Goal: Task Accomplishment & Management: Manage account settings

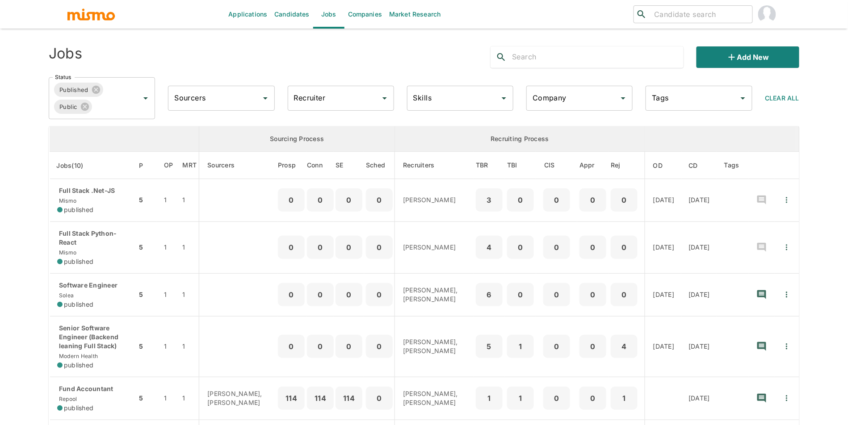
click at [540, 103] on input "Company" at bounding box center [572, 98] width 85 height 17
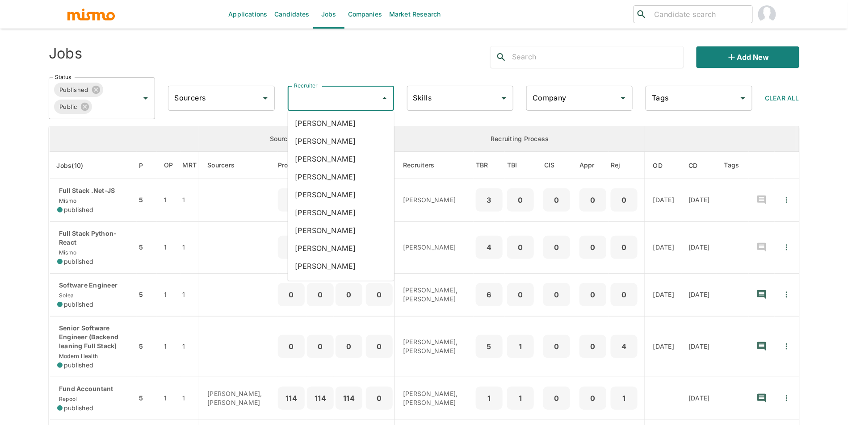
click at [336, 95] on input "Recruiter" at bounding box center [334, 98] width 85 height 17
type input "luj"
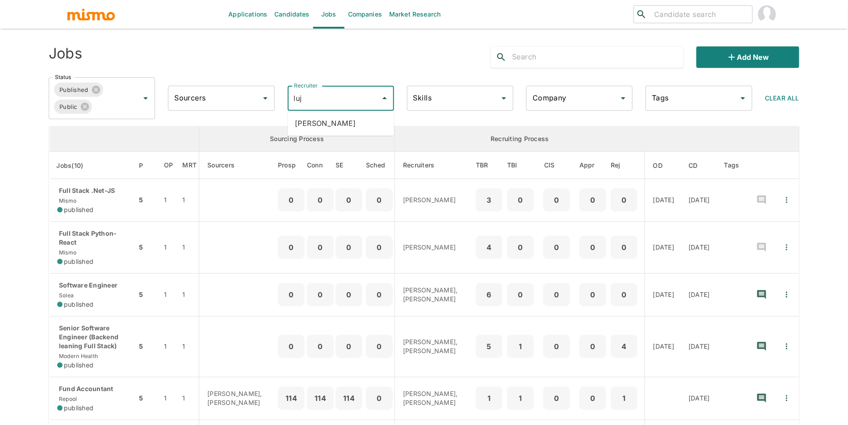
click at [342, 119] on li "Maria Lujan Ciommo" at bounding box center [341, 123] width 106 height 18
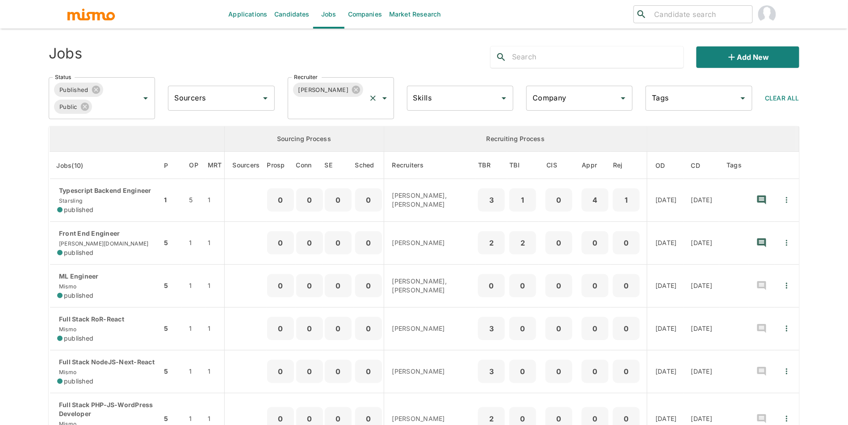
click at [342, 116] on div "Maria Lujan Ciommo Recruiter" at bounding box center [341, 98] width 106 height 42
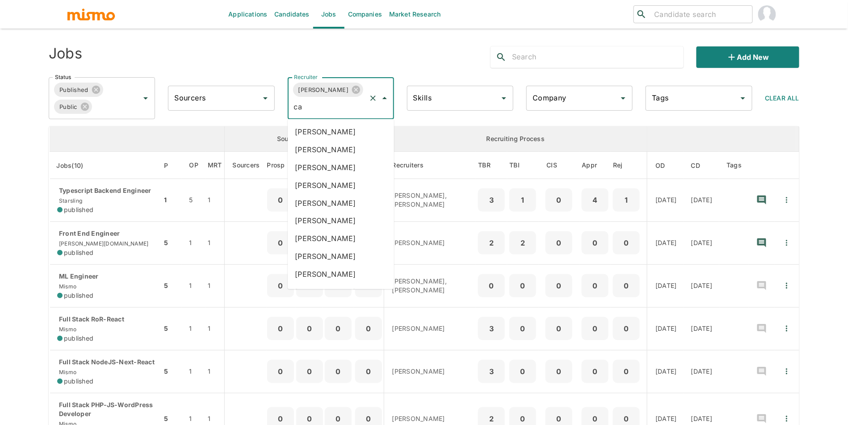
type input "car"
click at [357, 181] on li "Carmen Vilachá" at bounding box center [341, 186] width 106 height 18
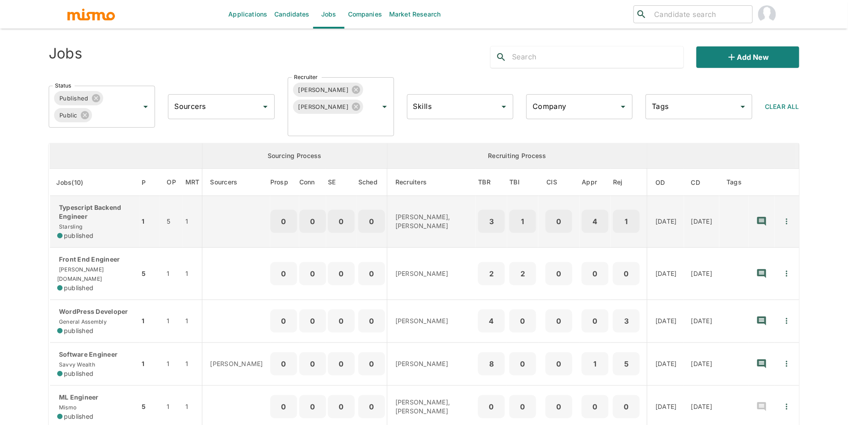
click at [128, 225] on div "Typescript Backend Engineer Starsling published" at bounding box center [94, 221] width 75 height 37
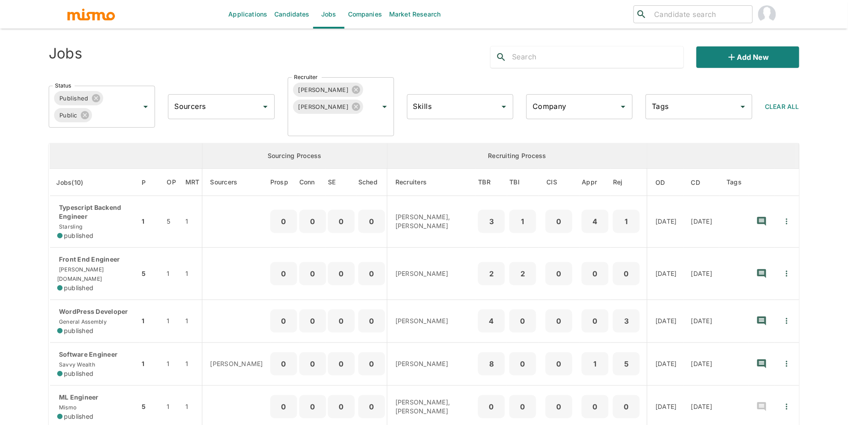
click at [100, 284] on td "Front End Engineer carde.io published" at bounding box center [95, 274] width 90 height 52
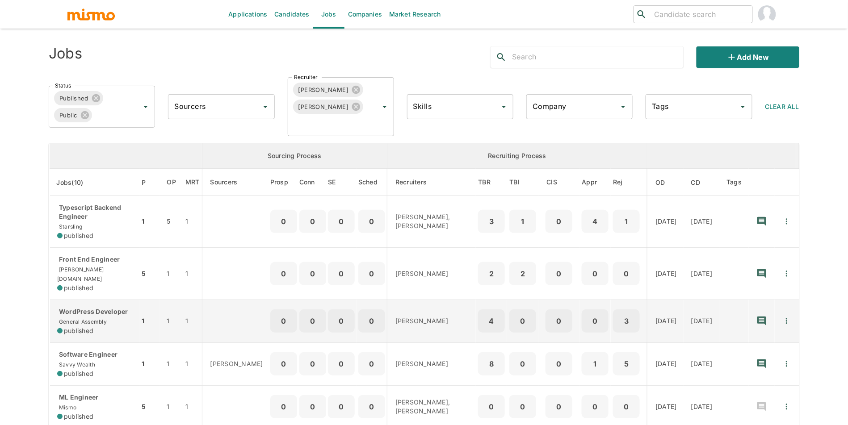
click at [114, 317] on div "WordPress Developer General Assembly published" at bounding box center [94, 321] width 75 height 28
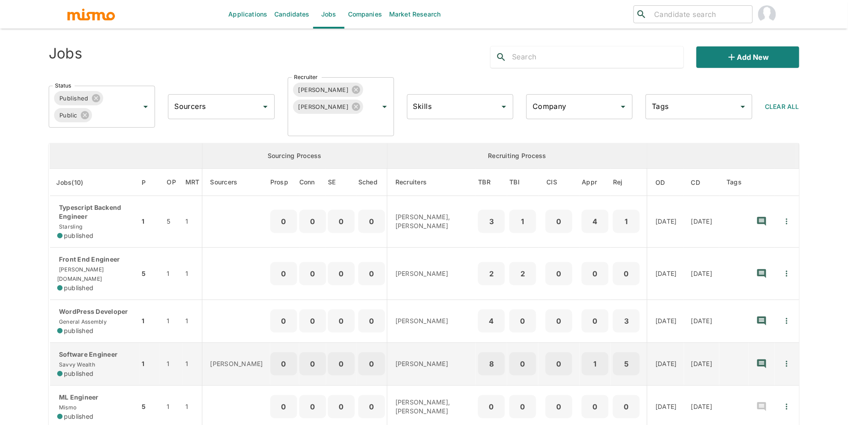
click at [95, 370] on div "published" at bounding box center [94, 374] width 75 height 9
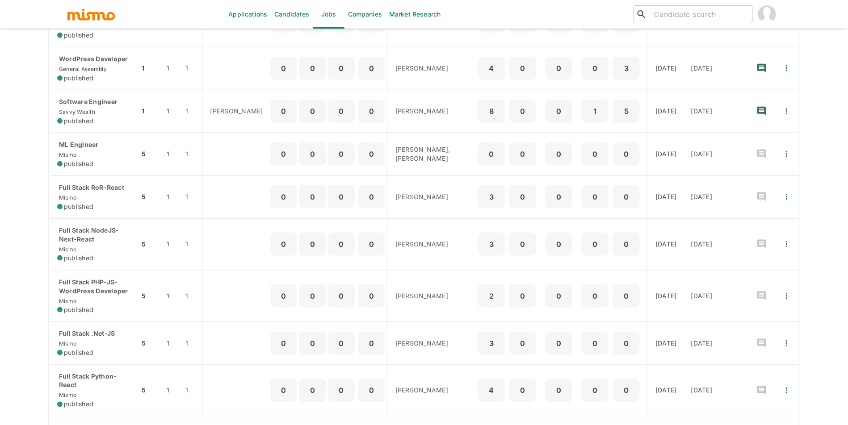
scroll to position [269, 0]
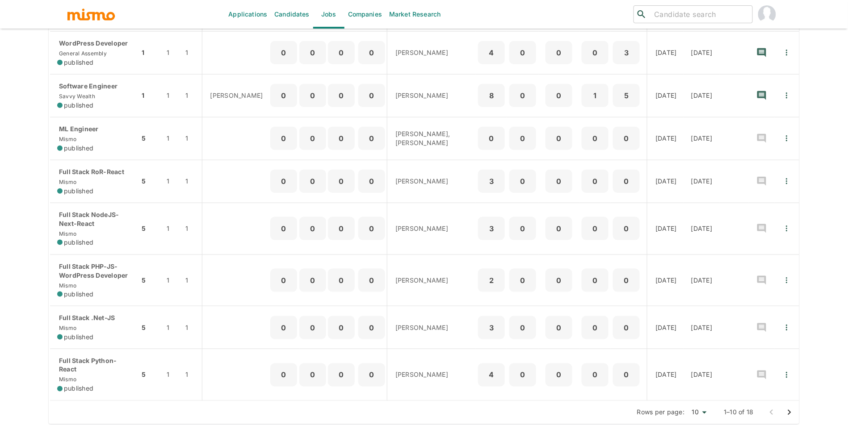
click at [787, 408] on icon "Go to next page" at bounding box center [789, 413] width 11 height 11
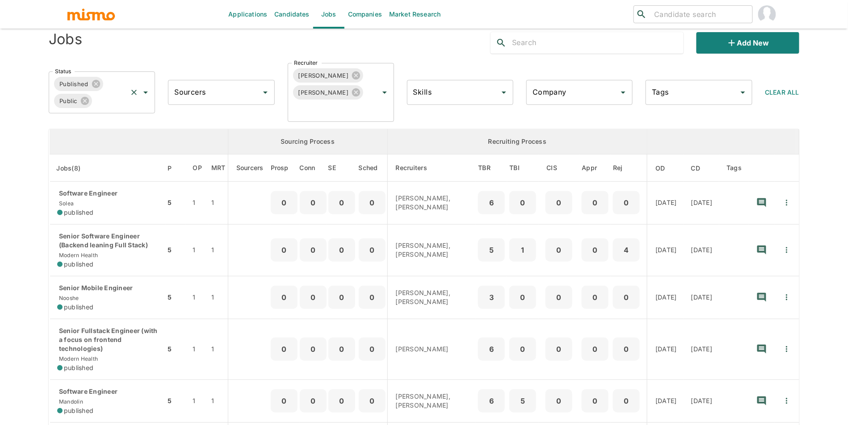
scroll to position [0, 0]
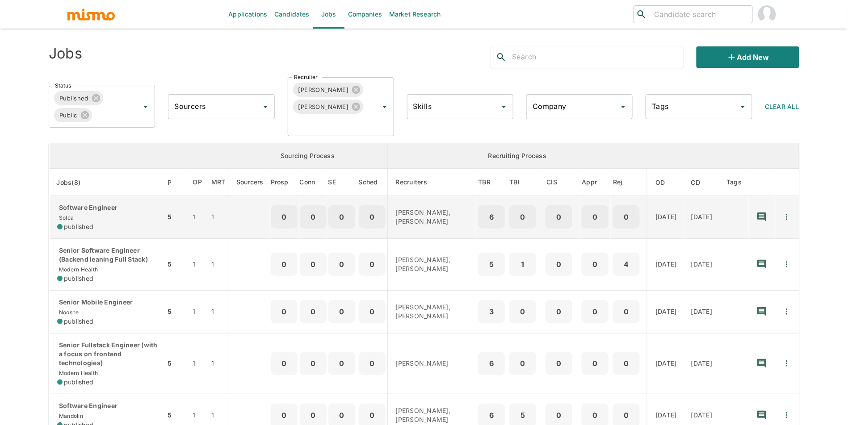
click at [118, 238] on td "Software Engineer Solea published" at bounding box center [108, 217] width 116 height 43
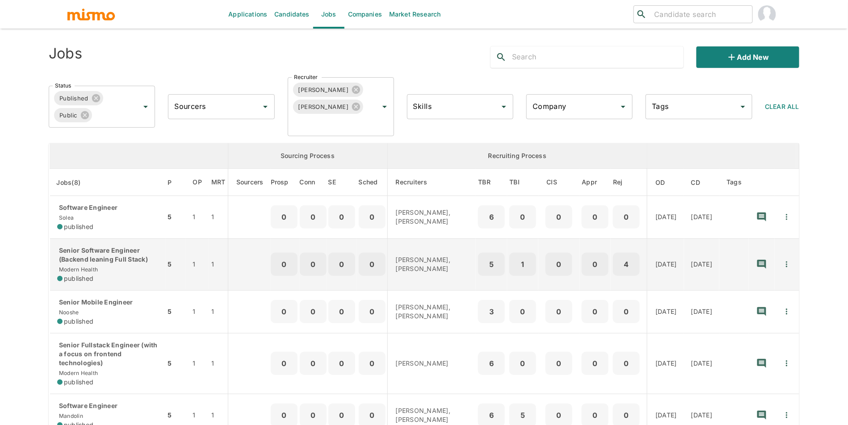
click at [123, 276] on div "Senior Software Engineer (Backend leaning Full Stack) Modern Health published" at bounding box center [107, 264] width 101 height 37
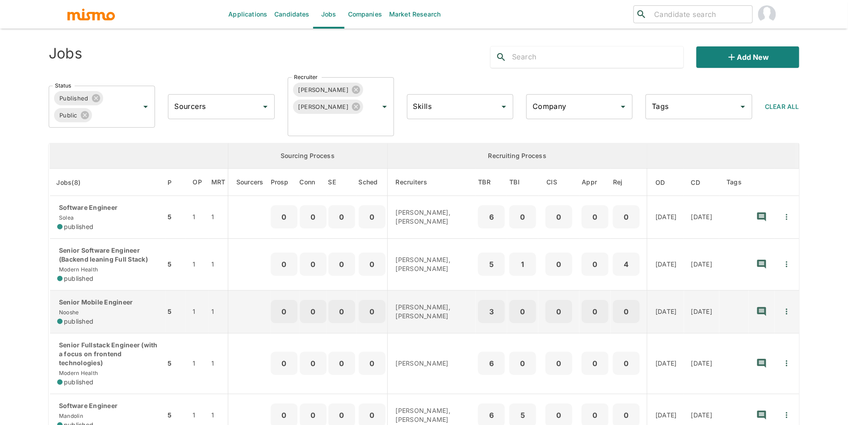
click at [100, 319] on div "Senior Mobile Engineer Nooshe published" at bounding box center [107, 312] width 101 height 28
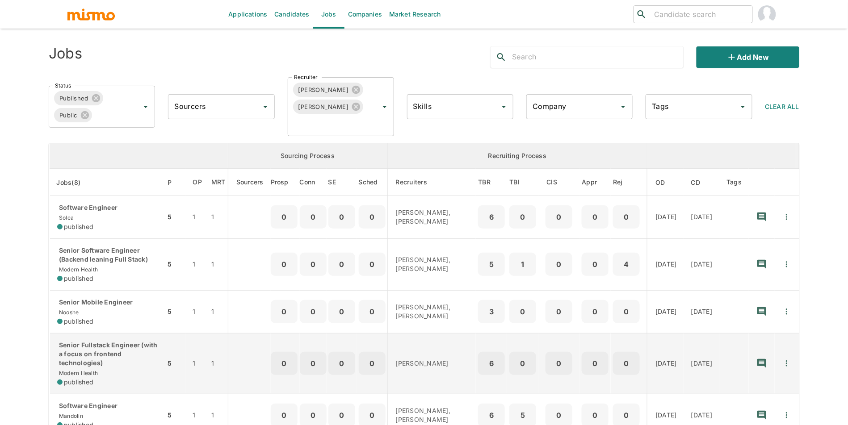
click at [108, 387] on div "Senior Fullstack Engineer (with a focus on frontend technologies) Modern Health…" at bounding box center [107, 364] width 101 height 46
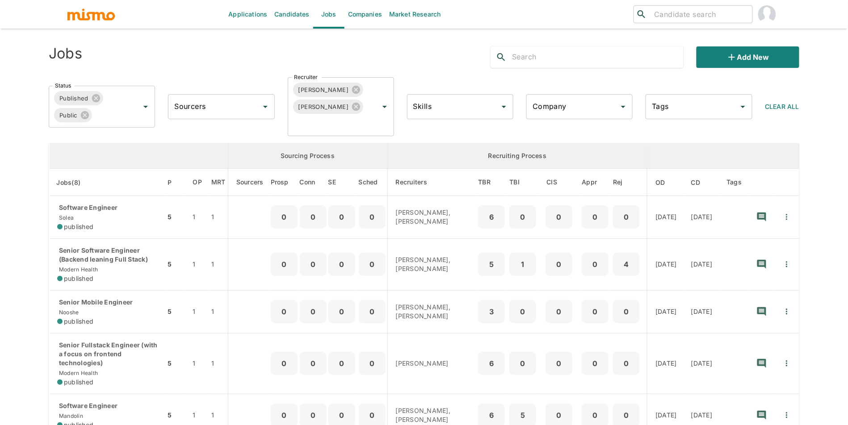
click at [848, 192] on html "Applications Candidates Jobs Companies Market Research ​ ​ Jobs Add new Status …" at bounding box center [424, 223] width 848 height 447
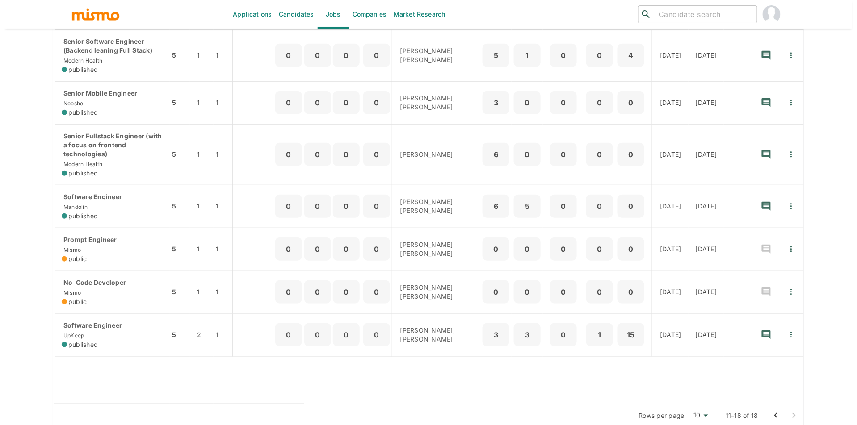
scroll to position [210, 0]
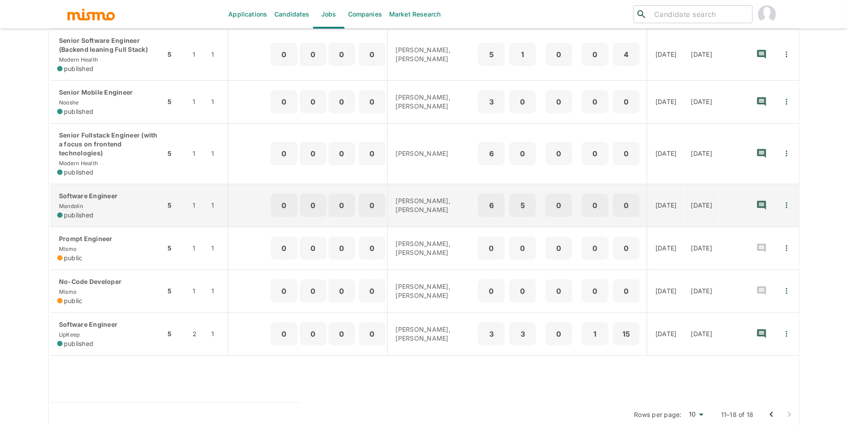
click at [101, 214] on div "Software Engineer Mandolin published" at bounding box center [107, 206] width 101 height 28
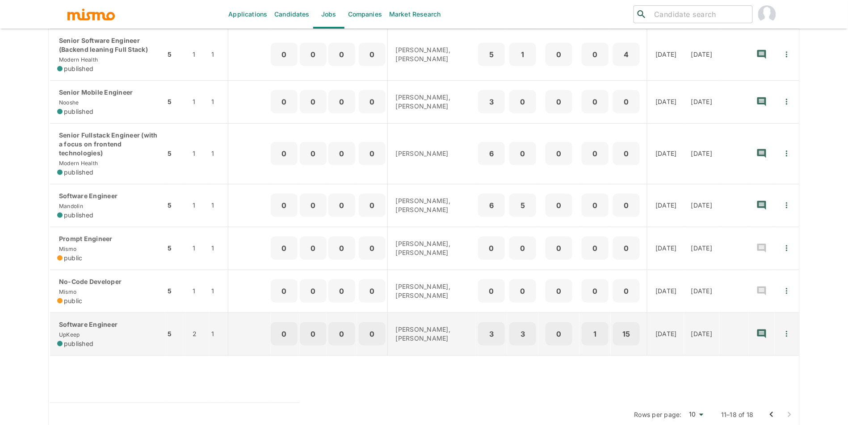
click at [100, 344] on div "Software Engineer UpKeep published" at bounding box center [107, 334] width 101 height 28
click at [789, 339] on icon "Quick Actions" at bounding box center [786, 334] width 9 height 9
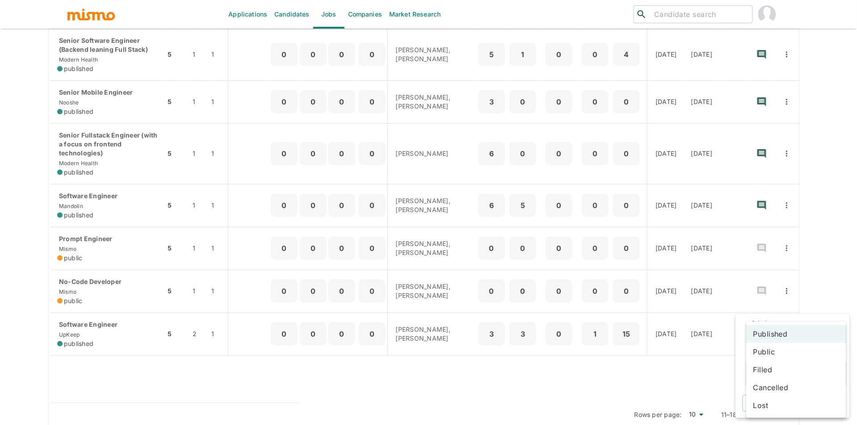
click at [786, 237] on body "Applications Candidates Jobs Companies Market Research ​ ​ Jobs Add new Status …" at bounding box center [428, 13] width 857 height 447
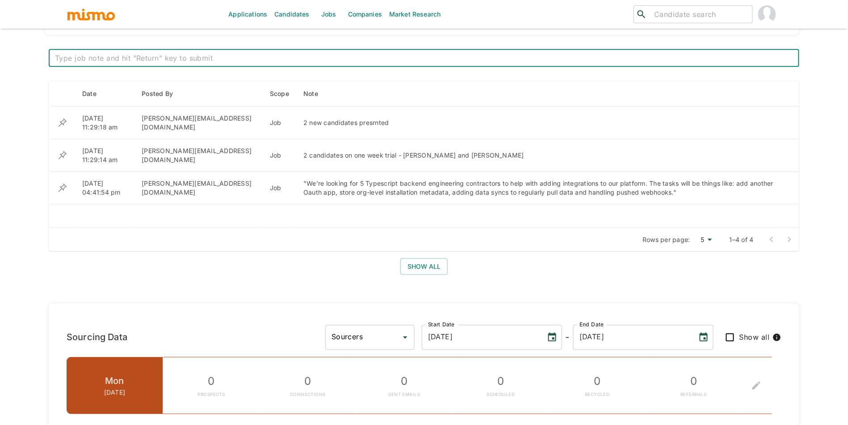
scroll to position [297, 0]
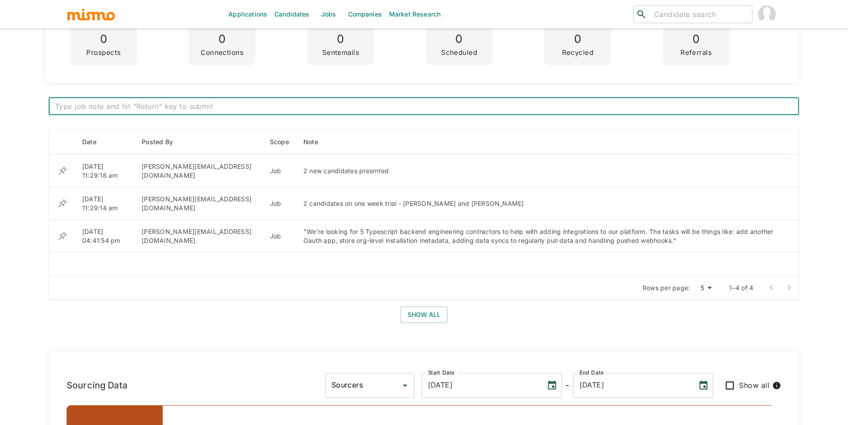
click at [351, 111] on textarea at bounding box center [424, 106] width 738 height 10
type textarea "5"
type textarea "4 candidates on trial"
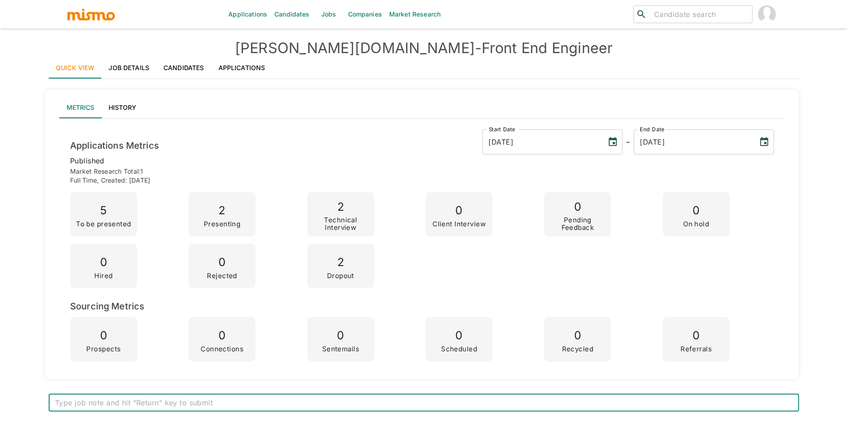
click at [847, 28] on div "Applications Candidates Jobs Companies Market Research ​ ​" at bounding box center [424, 14] width 848 height 29
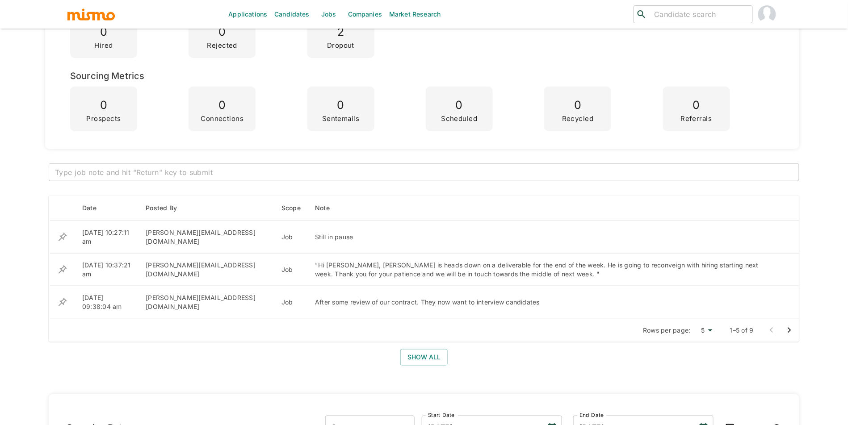
scroll to position [257, 0]
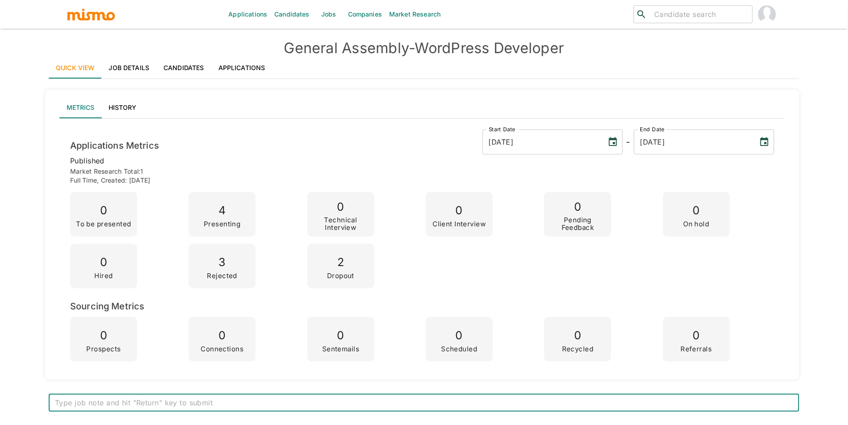
click at [280, 400] on textarea at bounding box center [424, 403] width 738 height 10
paste textarea "I am about to head out of office between August 9 -> 19th. Based on your feedba…"
type textarea "Nathan - I am about to head out of office between August 9 -> 19th. Based on yo…"
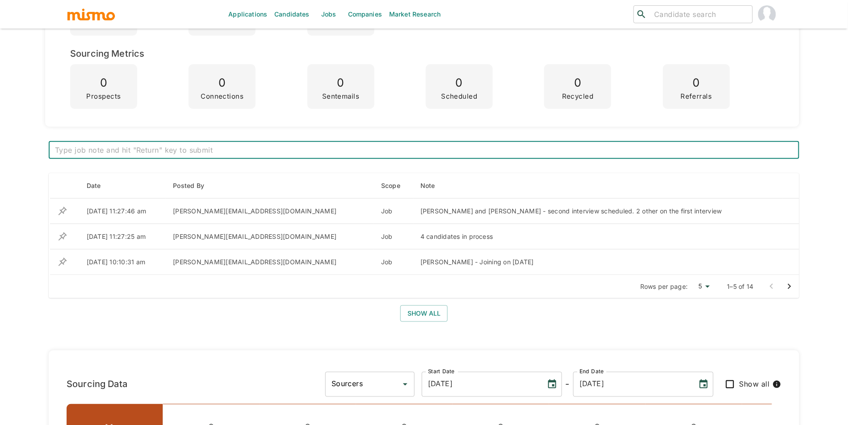
scroll to position [244, 0]
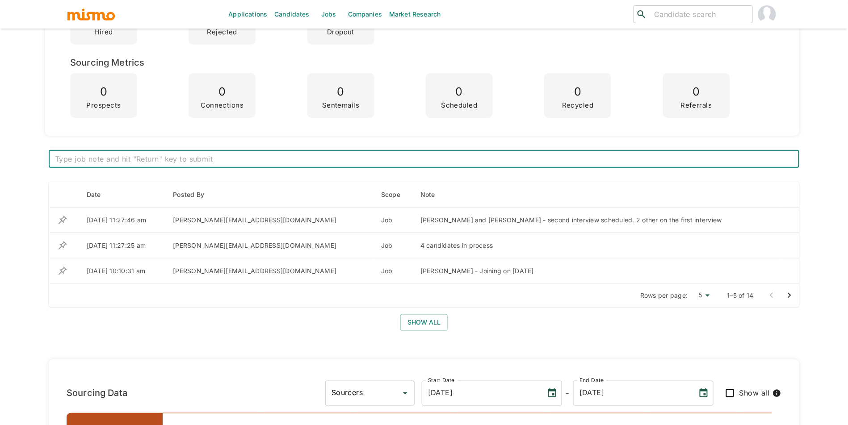
click at [572, 167] on div "x ​" at bounding box center [424, 159] width 751 height 18
type textarea "Andrey selected!"
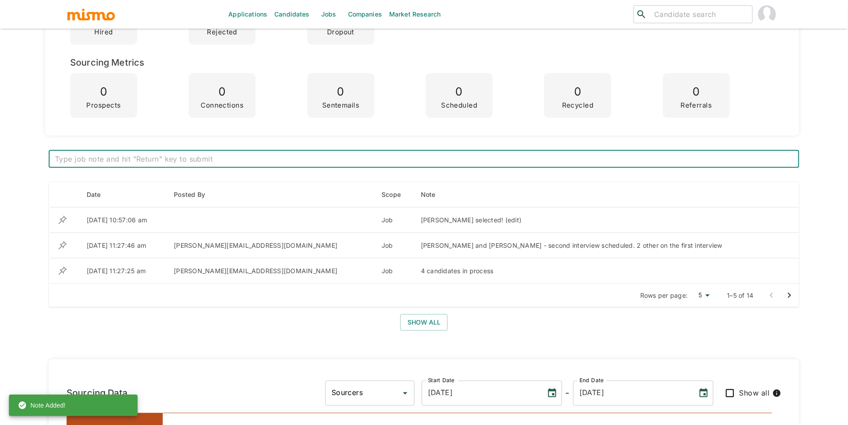
click at [252, 156] on textarea at bounding box center [424, 159] width 738 height 10
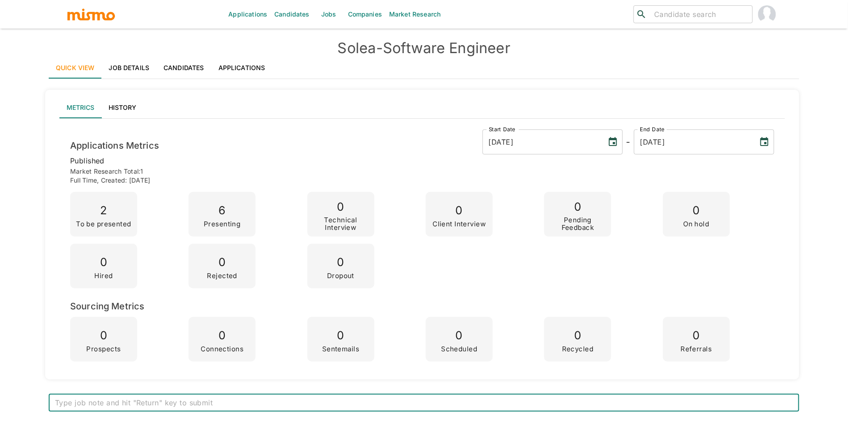
scroll to position [2, 0]
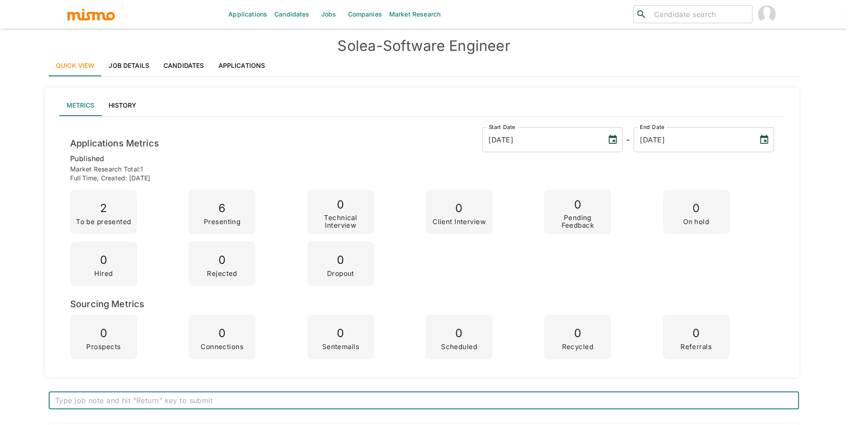
click at [242, 394] on div "x ​" at bounding box center [424, 401] width 751 height 18
paste textarea "I really liked the conversation but we ended up hiring two full-time engineers …"
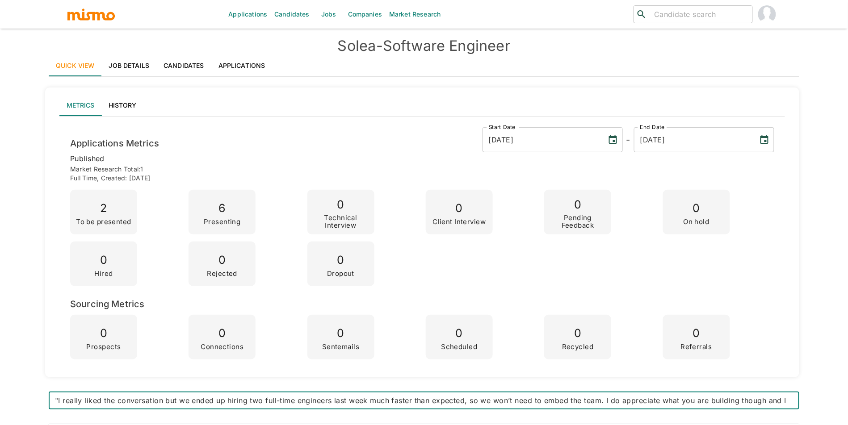
scroll to position [9, 0]
type textarea ""I really liked the conversation but we ended up hiring two full-time engineers…"
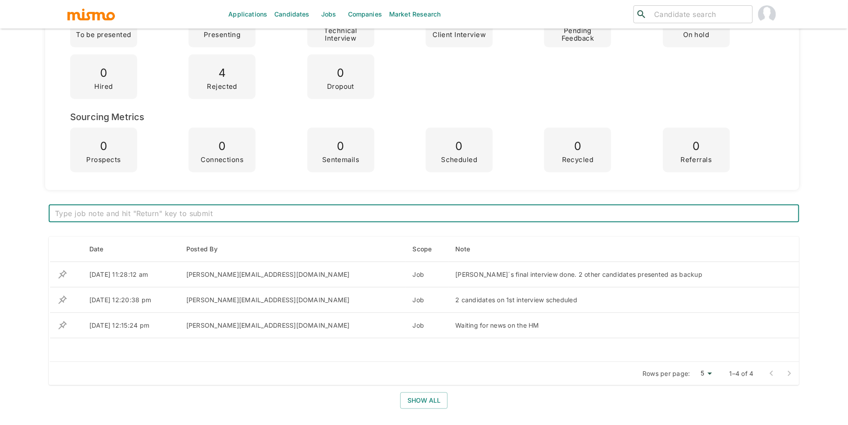
scroll to position [185, 0]
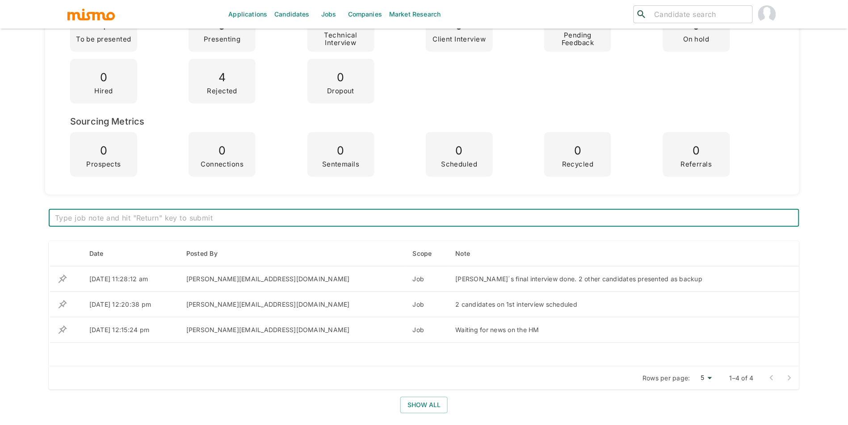
click at [564, 221] on textarea at bounding box center [424, 218] width 738 height 10
paste textarea "As far as the role at hand, we're moving forward with another candidate. That b…"
type textarea "As far as the role at hand, we're moving forward with another candidate. That b…"
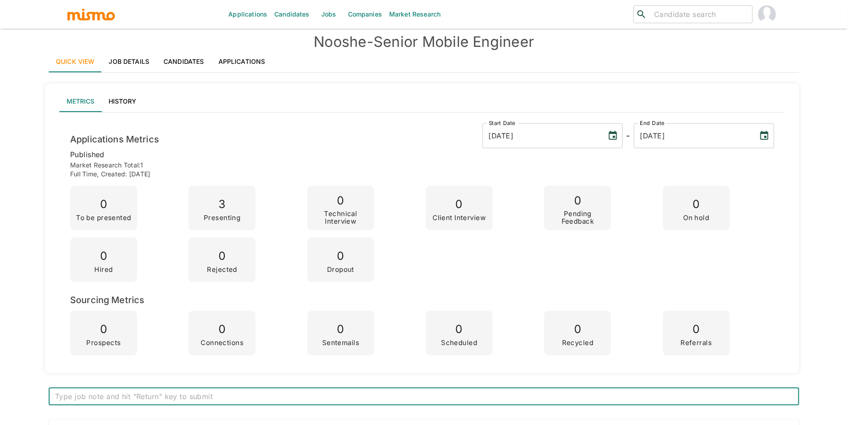
scroll to position [15, 0]
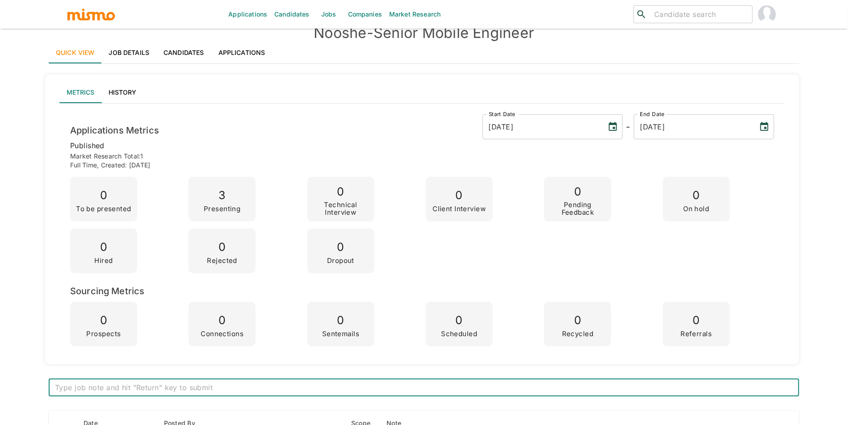
click at [317, 389] on textarea at bounding box center [424, 388] width 738 height 10
type textarea "No news"
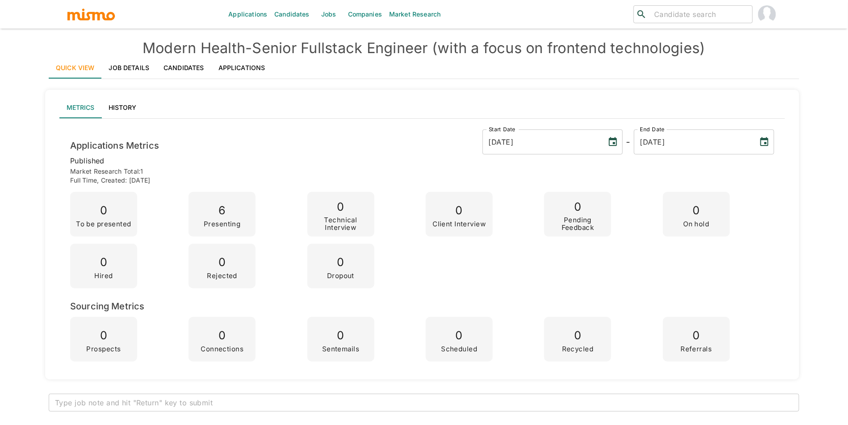
click at [346, 409] on div "x ​" at bounding box center [424, 403] width 751 height 18
paste textarea "We're currently at the final stage with a strong candidate, so I may not need t…"
type textarea "We're currently at the final stage with a strong candidate, so I may not need t…"
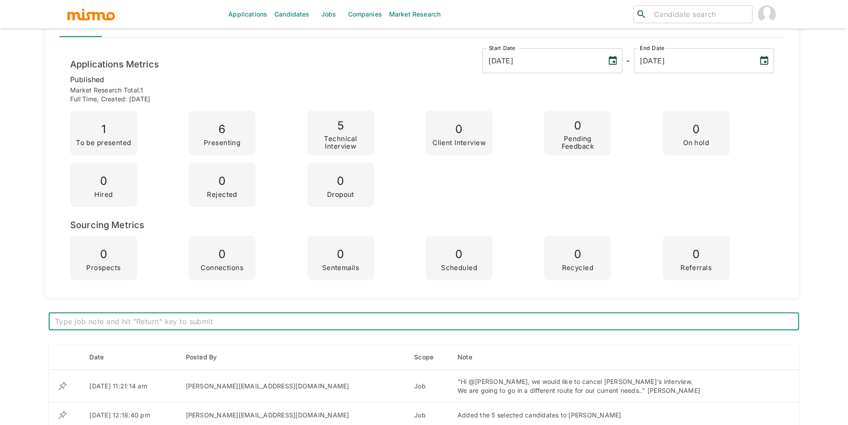
scroll to position [113, 0]
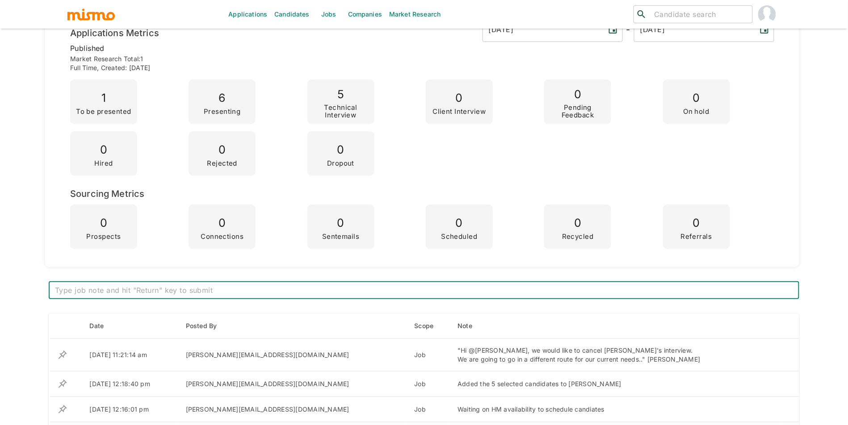
click at [329, 297] on div "x ​" at bounding box center [424, 291] width 751 height 18
paste textarea "We are going to go in a different route for our current needs.."
type textarea ""We are going to go in a different route for our current needs..""
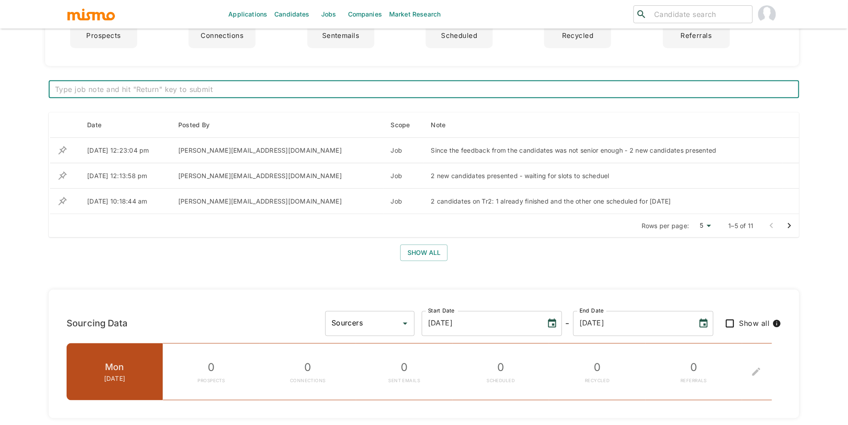
scroll to position [324, 0]
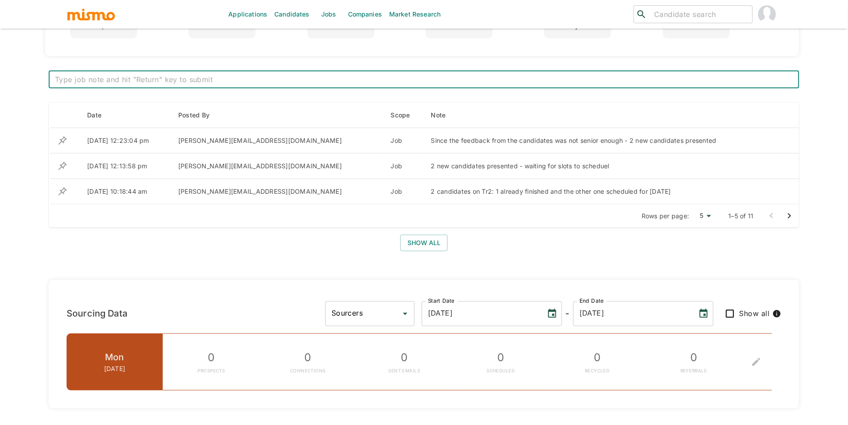
click at [546, 78] on textarea at bounding box center [424, 80] width 738 height 10
type textarea "Martin acosta selected"
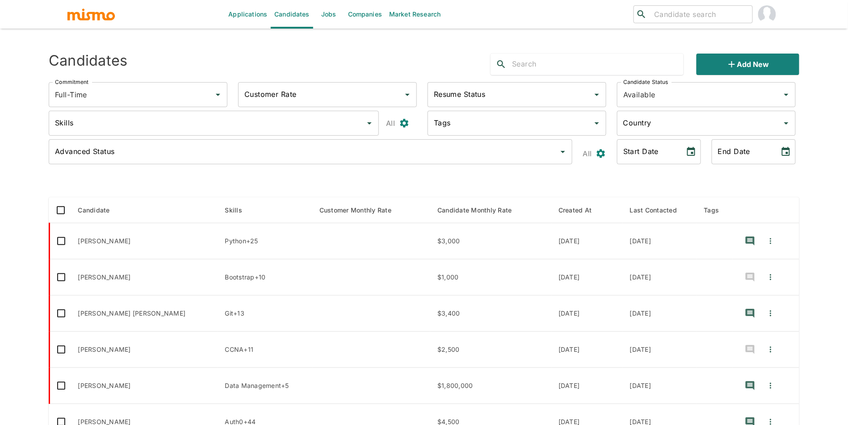
click at [331, 13] on link "Jobs" at bounding box center [328, 14] width 31 height 29
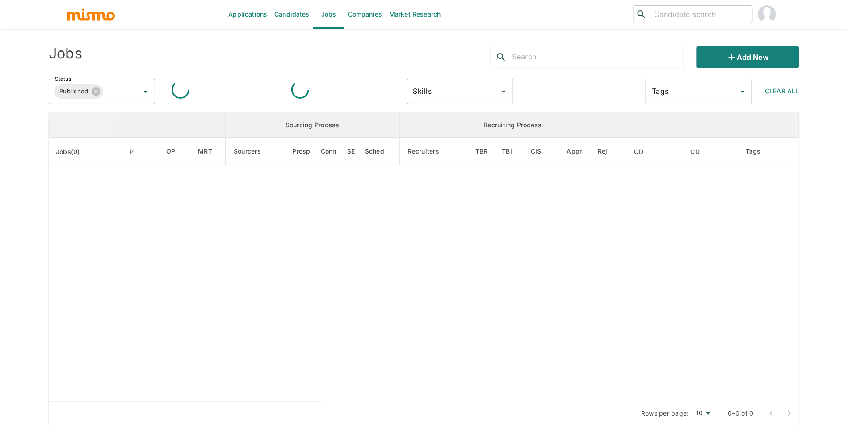
click at [561, 96] on div "Status Published Status Skills Skills Tags Tags Clear All" at bounding box center [421, 87] width 758 height 35
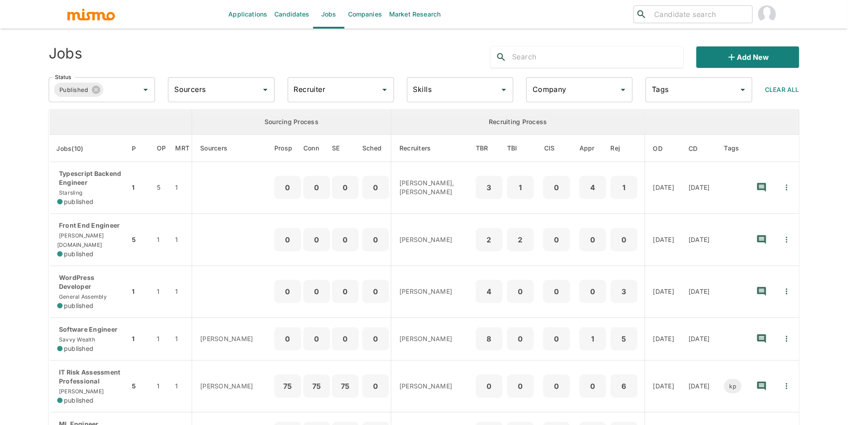
click at [550, 94] on input "Company" at bounding box center [572, 89] width 85 height 17
type input "up"
click at [569, 119] on div "Approved" at bounding box center [562, 123] width 31 height 11
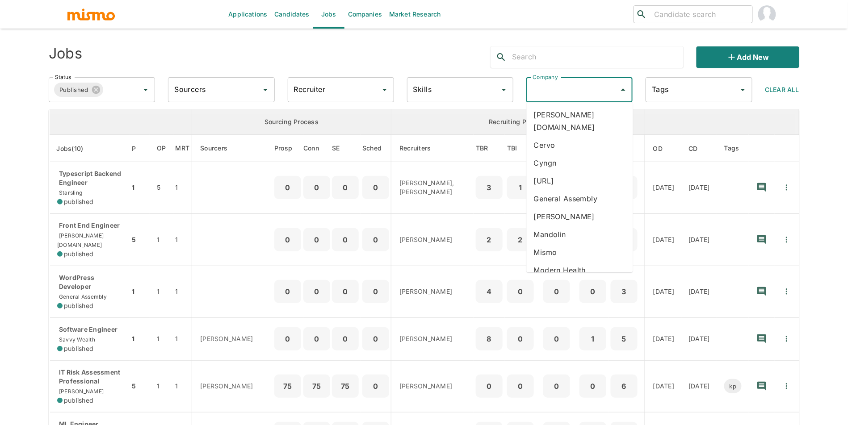
click at [569, 93] on input "Company" at bounding box center [572, 89] width 85 height 17
type input "u"
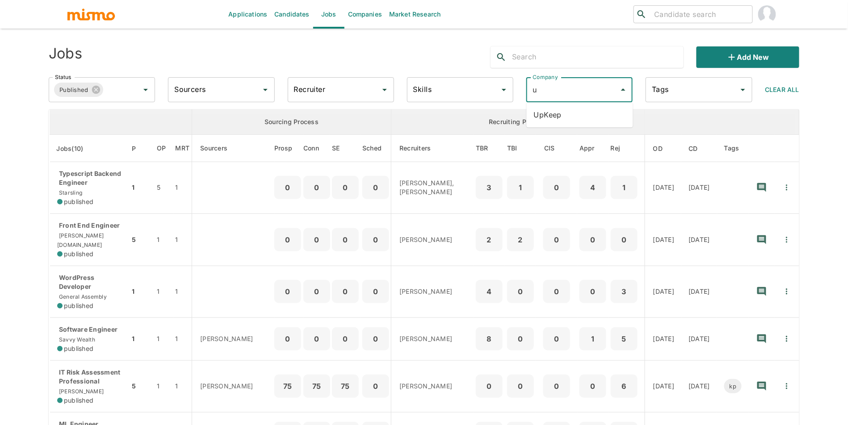
click at [569, 114] on li "UpKeep" at bounding box center [580, 115] width 106 height 18
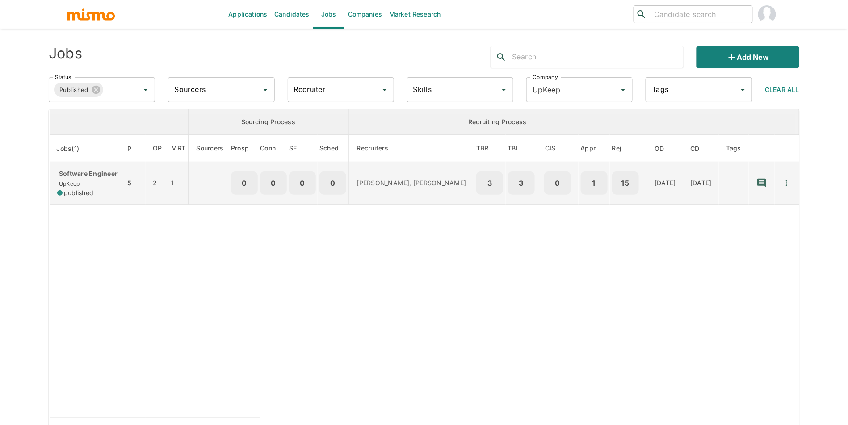
click at [790, 188] on icon "Quick Actions" at bounding box center [786, 183] width 9 height 9
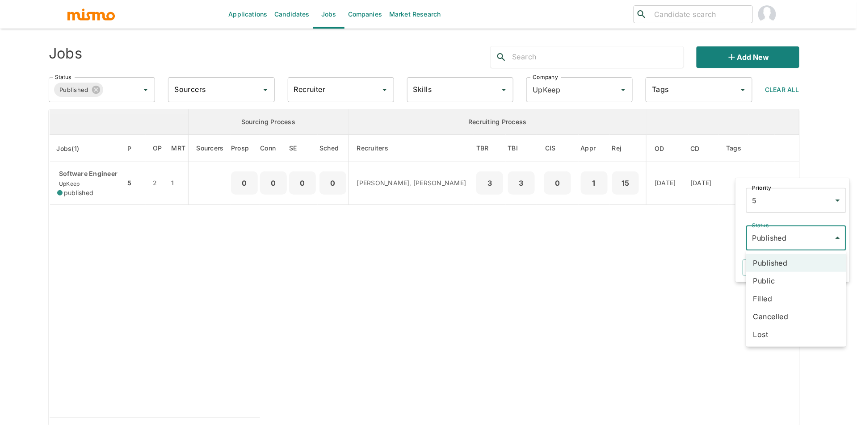
click at [768, 232] on body "Applications Candidates Jobs Companies Market Research ​ ​ Jobs Add new Status …" at bounding box center [428, 223] width 857 height 447
click at [776, 298] on li "Filled" at bounding box center [796, 299] width 100 height 18
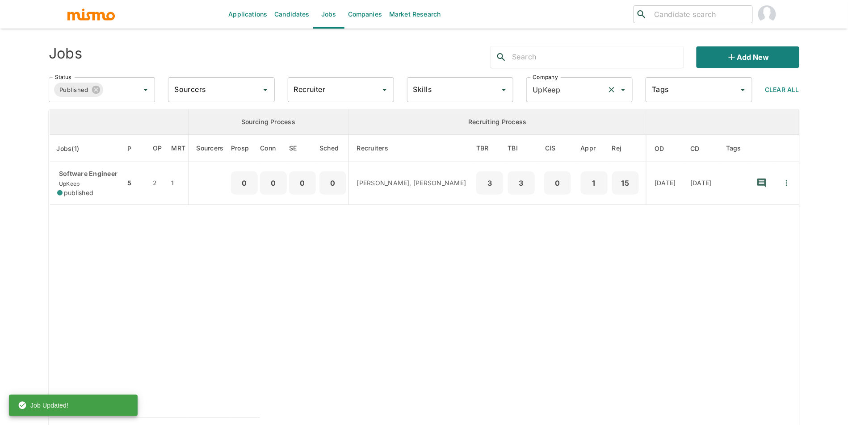
click at [561, 89] on input "UpKeep" at bounding box center [566, 89] width 73 height 17
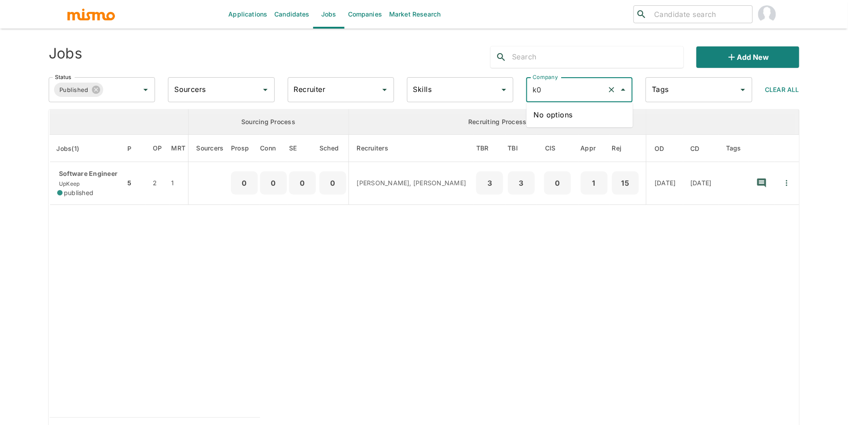
type input "k"
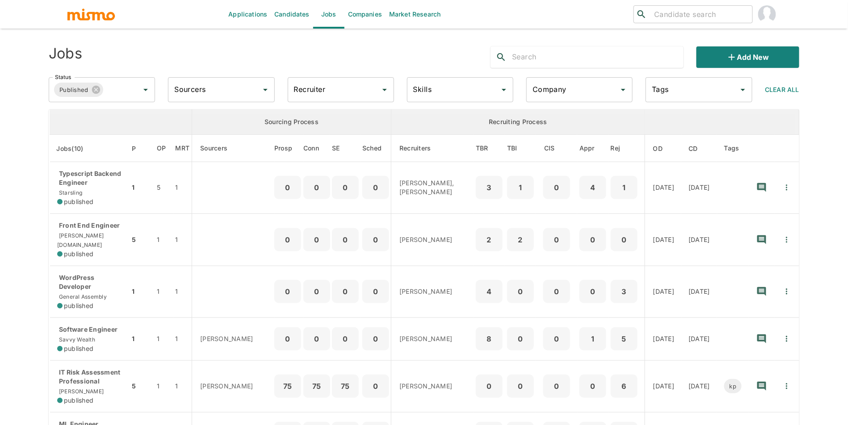
click at [581, 92] on input "Company" at bounding box center [572, 89] width 85 height 17
type input "mode"
click at [579, 129] on th "Recruiting Process" at bounding box center [518, 121] width 254 height 25
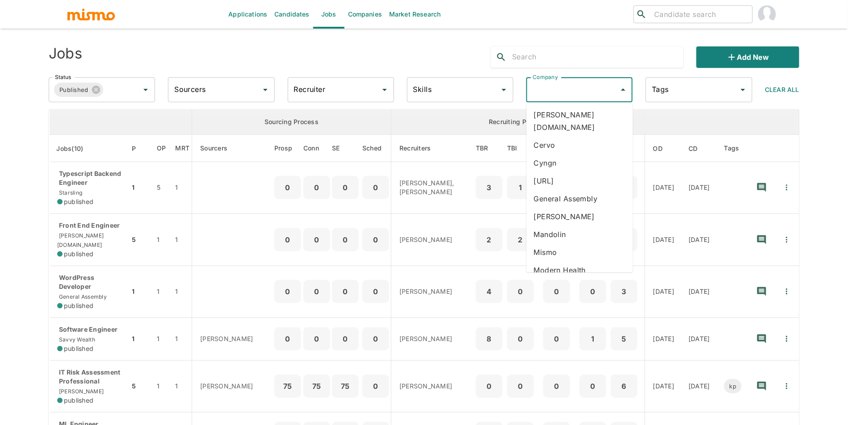
click at [566, 97] on input "Company" at bounding box center [572, 89] width 85 height 17
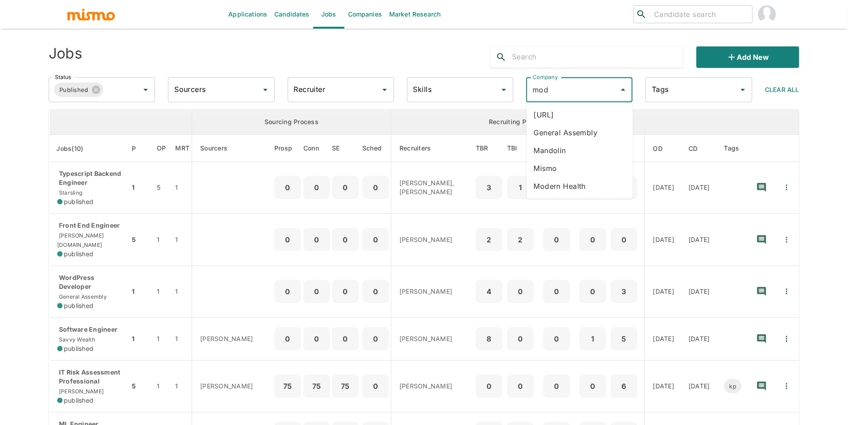
type input "mode"
click at [570, 114] on li "Modern Health" at bounding box center [580, 115] width 106 height 18
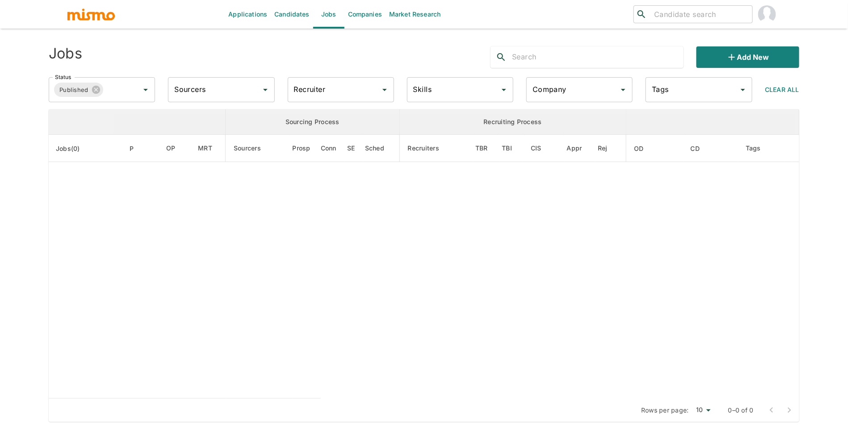
type input "Modern Health"
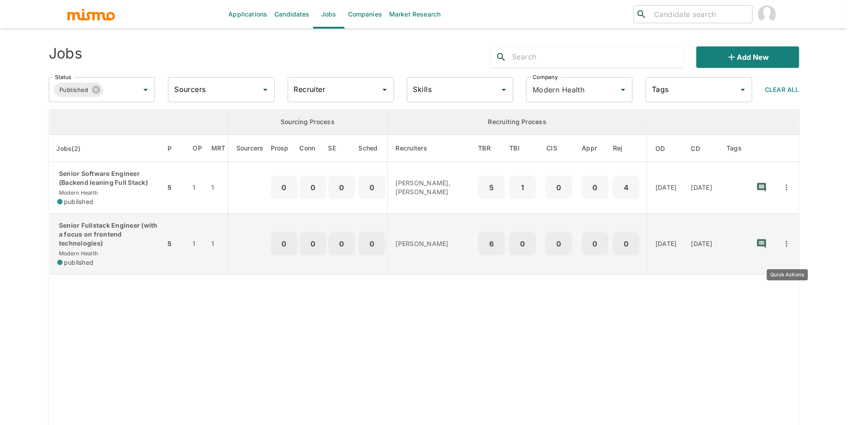
click at [789, 248] on icon "Quick Actions" at bounding box center [786, 244] width 9 height 9
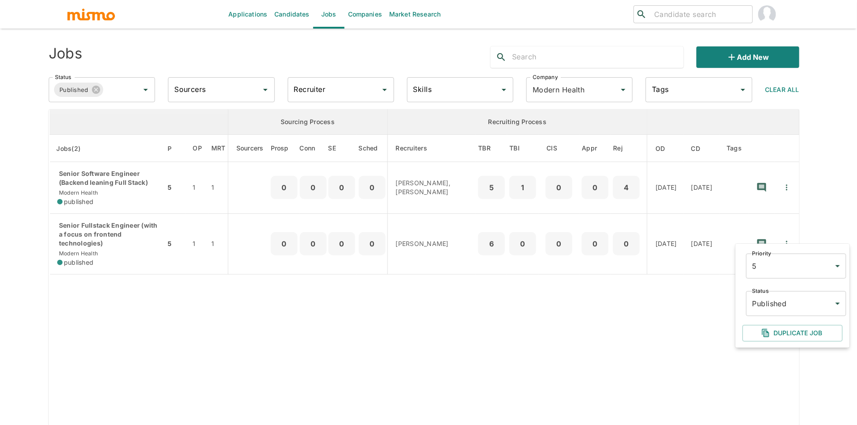
click at [775, 303] on body "Applications Candidates Jobs Companies Market Research ​ ​ Jobs Add new Status …" at bounding box center [428, 223] width 857 height 447
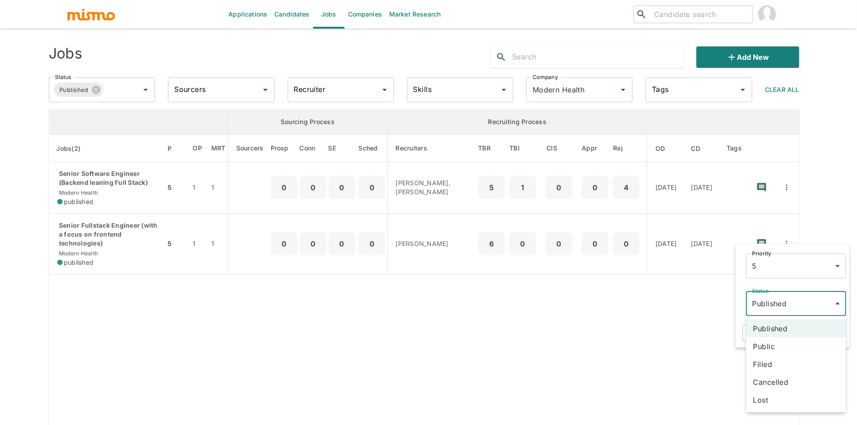
click at [612, 314] on div at bounding box center [428, 212] width 857 height 425
click at [791, 190] on div at bounding box center [428, 212] width 857 height 425
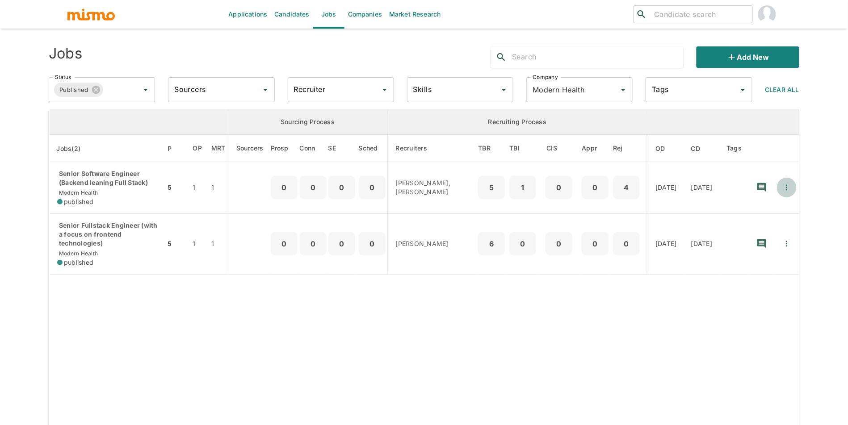
click at [787, 190] on icon "Quick Actions" at bounding box center [786, 188] width 1 height 6
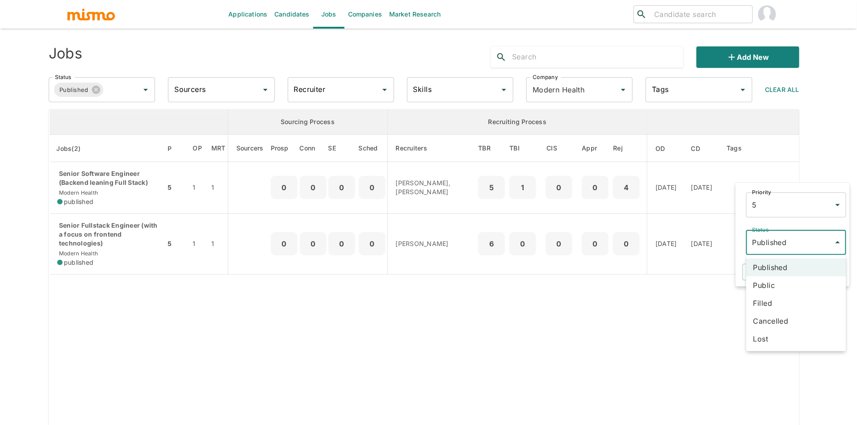
click at [769, 251] on body "Applications Candidates Jobs Companies Market Research ​ ​ Jobs Add new Status …" at bounding box center [428, 223] width 857 height 447
click at [770, 315] on li "Cancelled" at bounding box center [796, 321] width 100 height 18
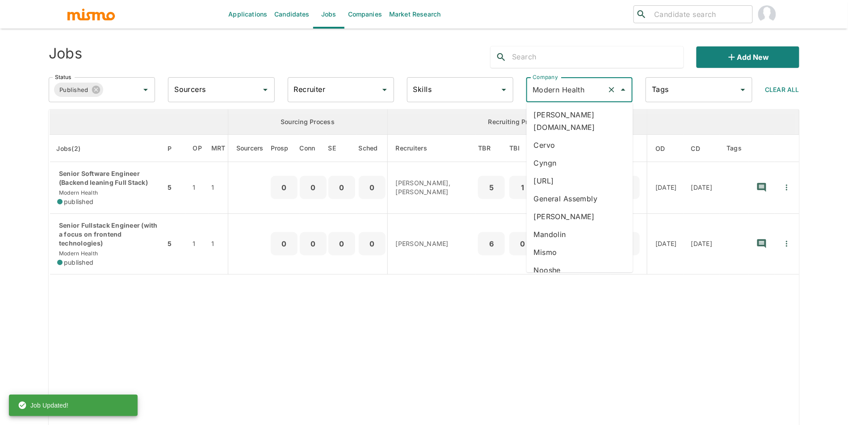
click at [588, 91] on input "Modern Health" at bounding box center [566, 89] width 73 height 17
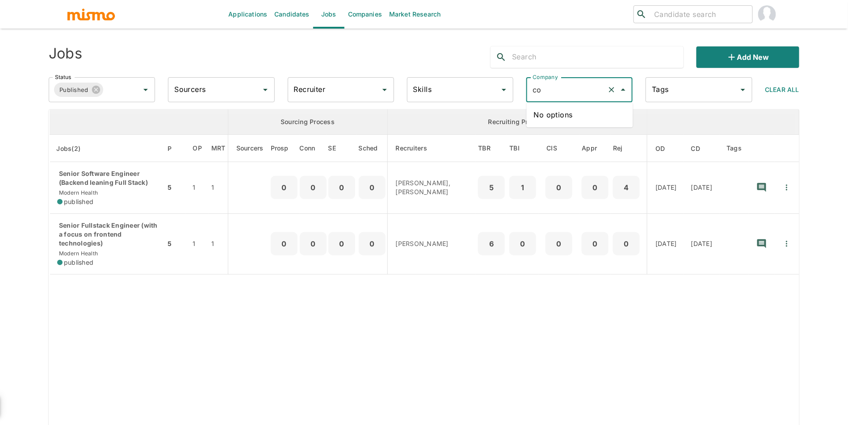
type input "c"
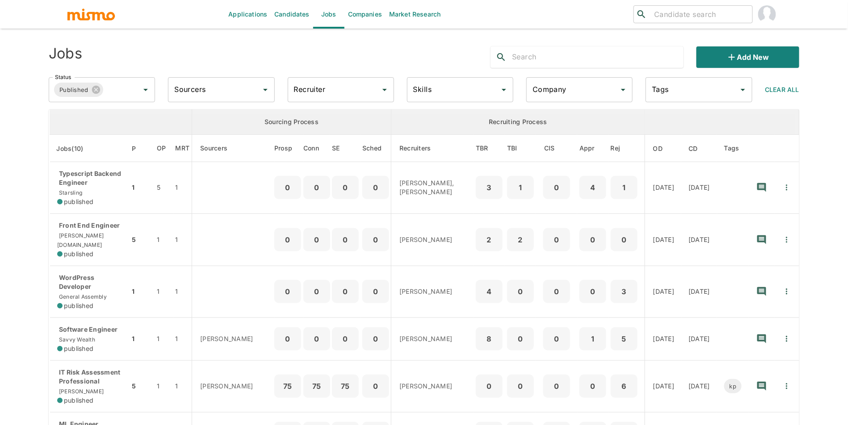
click at [580, 90] on input "Company" at bounding box center [572, 89] width 85 height 17
type input "s"
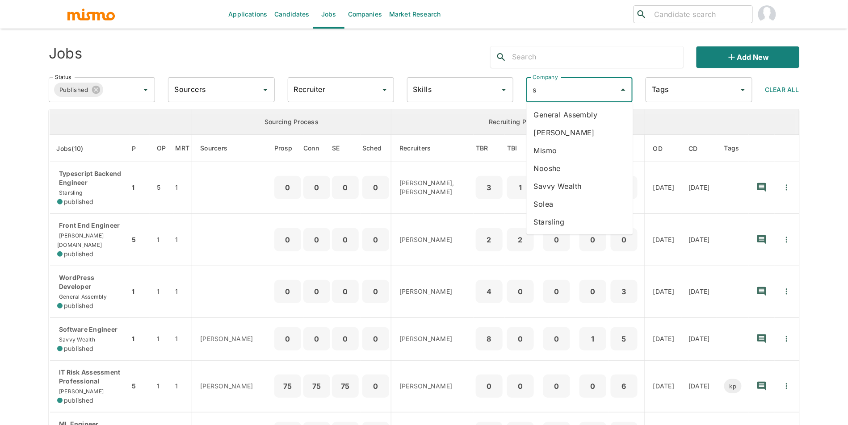
click at [563, 206] on li "Solea" at bounding box center [580, 204] width 106 height 18
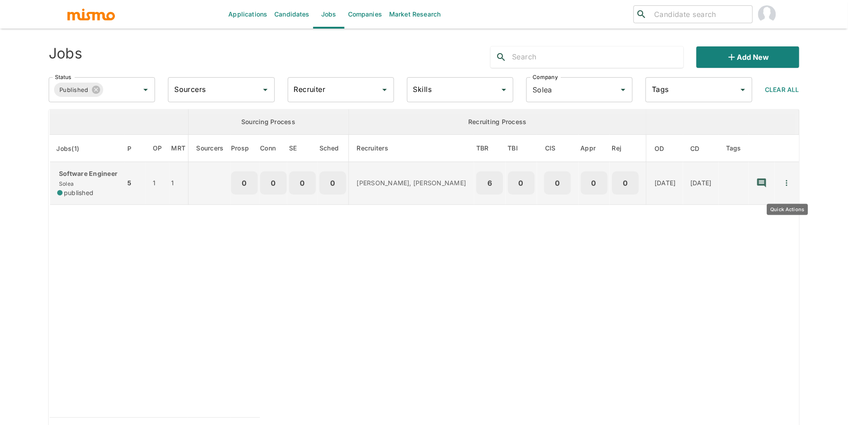
click at [787, 186] on icon "Quick Actions" at bounding box center [786, 184] width 1 height 6
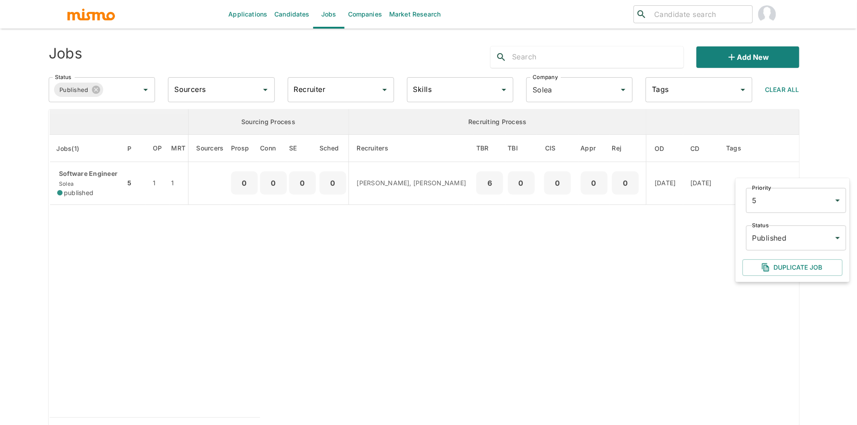
click at [761, 243] on body "Applications Candidates Jobs Companies Market Research ​ ​ Jobs Add new Status …" at bounding box center [428, 223] width 857 height 447
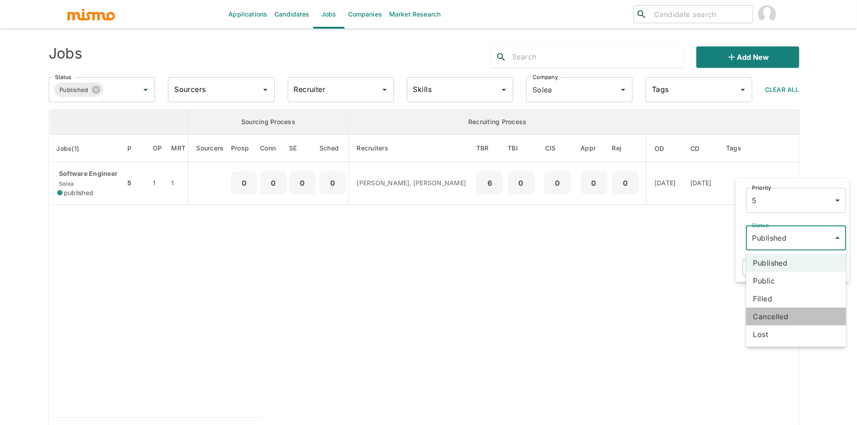
click at [770, 312] on li "Cancelled" at bounding box center [796, 317] width 100 height 18
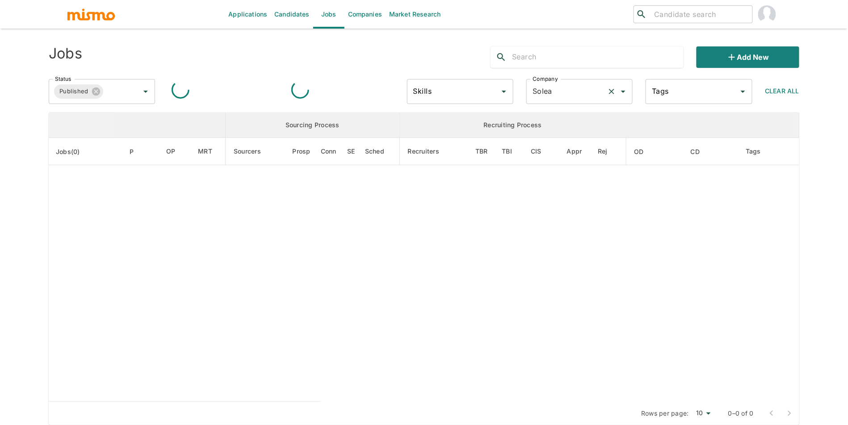
click at [559, 90] on input "Solea" at bounding box center [566, 91] width 73 height 17
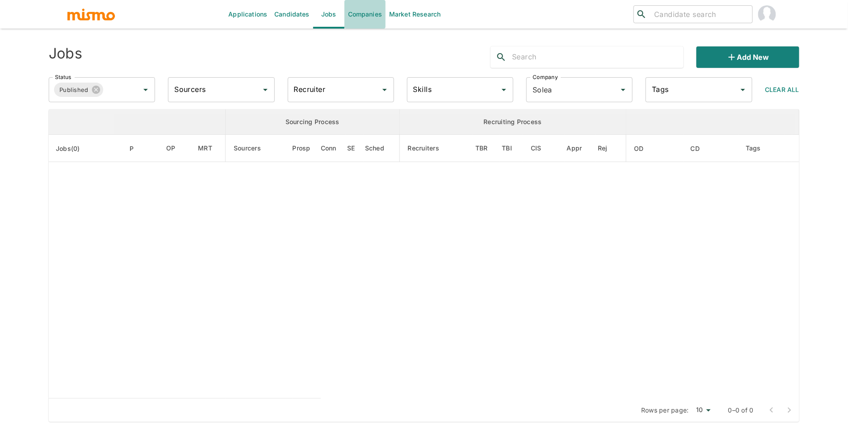
click at [364, 23] on link "Companies" at bounding box center [365, 14] width 41 height 29
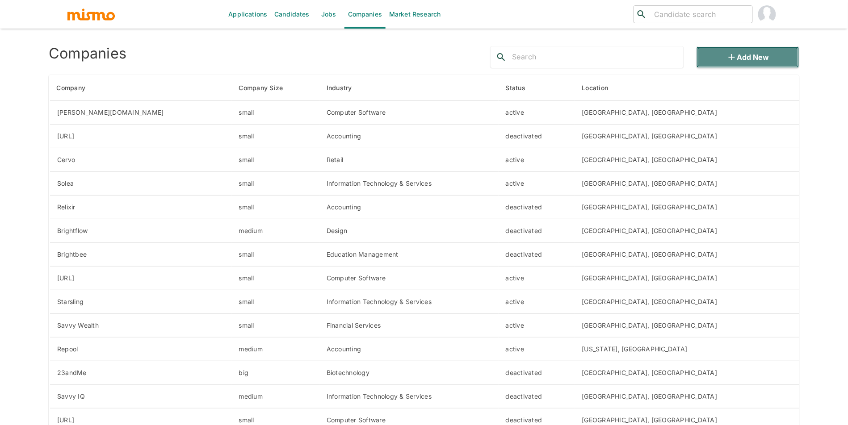
click at [740, 55] on button "Add new" at bounding box center [748, 56] width 103 height 21
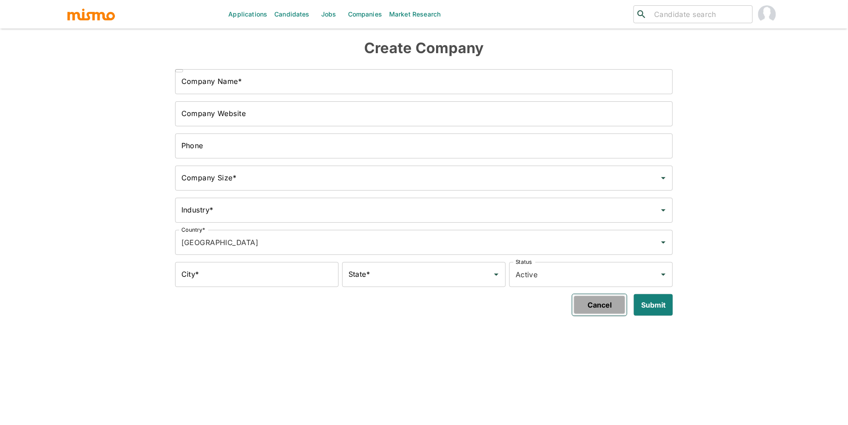
click at [584, 315] on button "Cancel" at bounding box center [599, 304] width 55 height 21
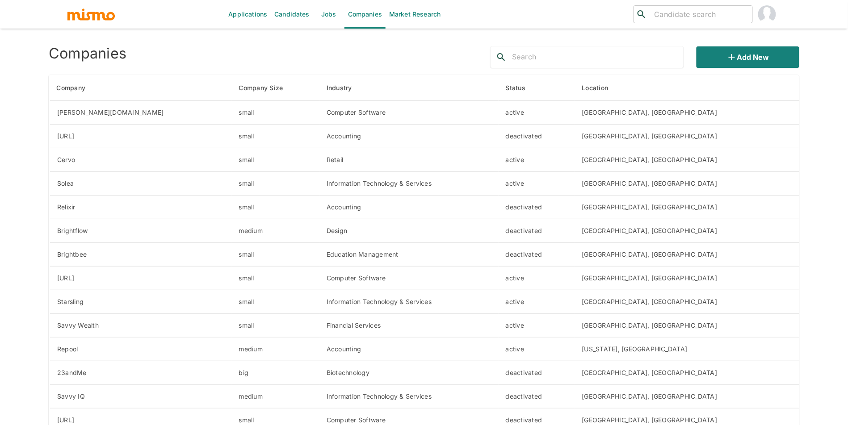
click at [602, 60] on input "text" at bounding box center [598, 57] width 172 height 14
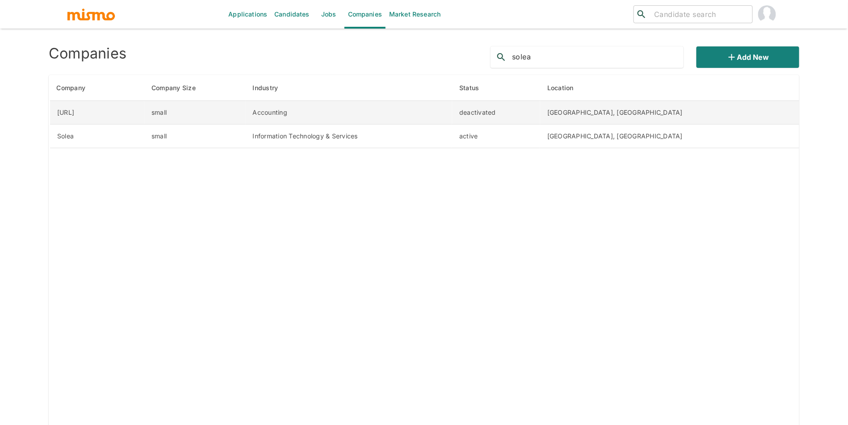
type input "solea"
click at [690, 115] on td "[GEOGRAPHIC_DATA], [GEOGRAPHIC_DATA]" at bounding box center [669, 113] width 259 height 24
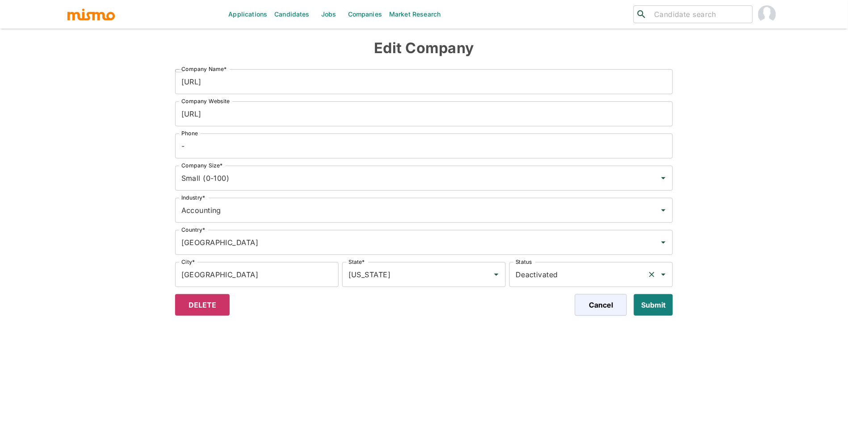
click at [609, 278] on input "Deactivated" at bounding box center [578, 274] width 130 height 17
click at [622, 346] on div "Applications Candidates Jobs Companies Market Research ​ ​ Edit Company ​ Compa…" at bounding box center [424, 223] width 751 height 425
click at [612, 314] on button "Cancel" at bounding box center [599, 304] width 55 height 21
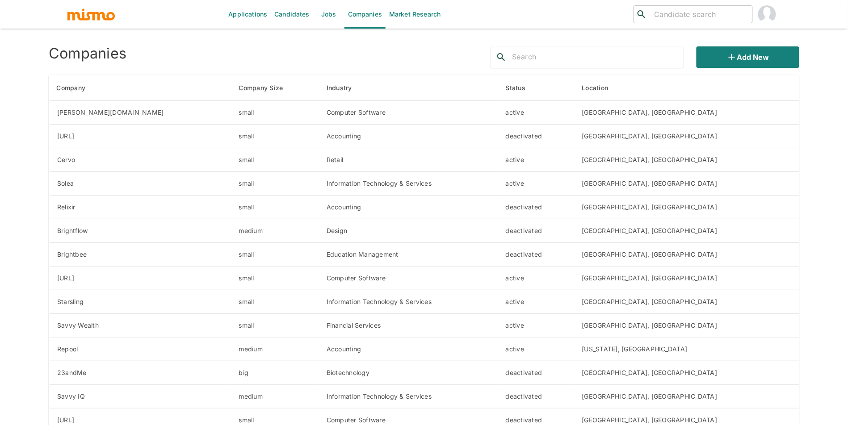
click at [537, 62] on input "text" at bounding box center [598, 57] width 172 height 14
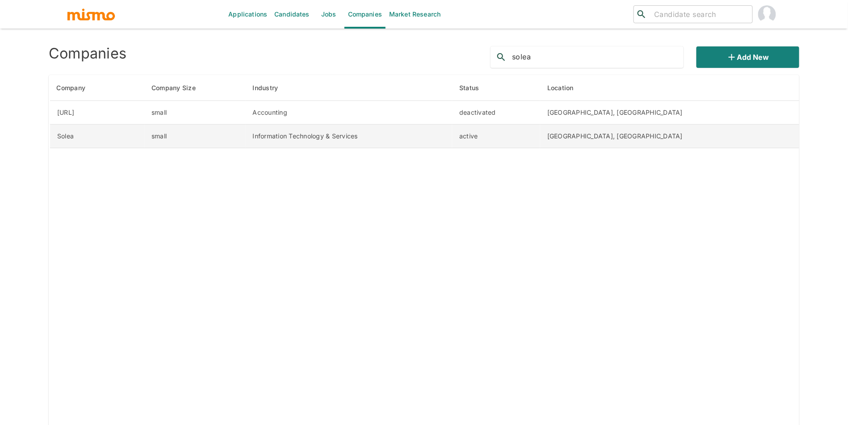
type input "solea"
click at [540, 136] on td "active" at bounding box center [496, 137] width 88 height 24
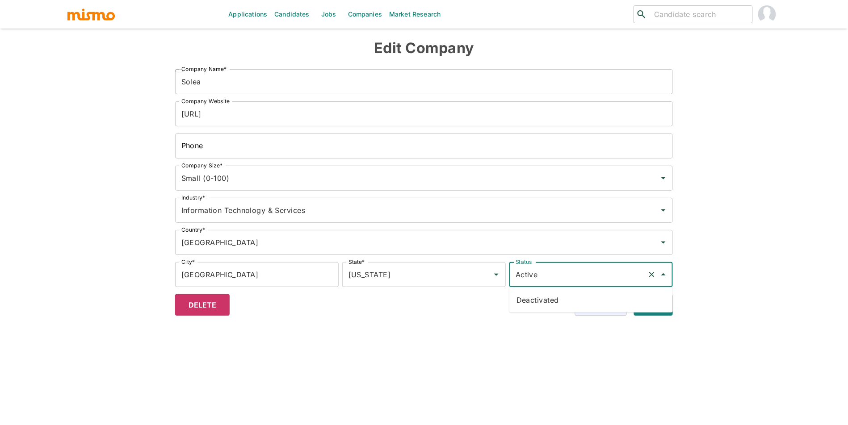
click at [599, 274] on input "Active" at bounding box center [578, 274] width 130 height 17
click at [588, 300] on li "Deactivated" at bounding box center [591, 300] width 164 height 18
type input "Deactivated"
click at [657, 305] on button "Submit" at bounding box center [652, 304] width 42 height 21
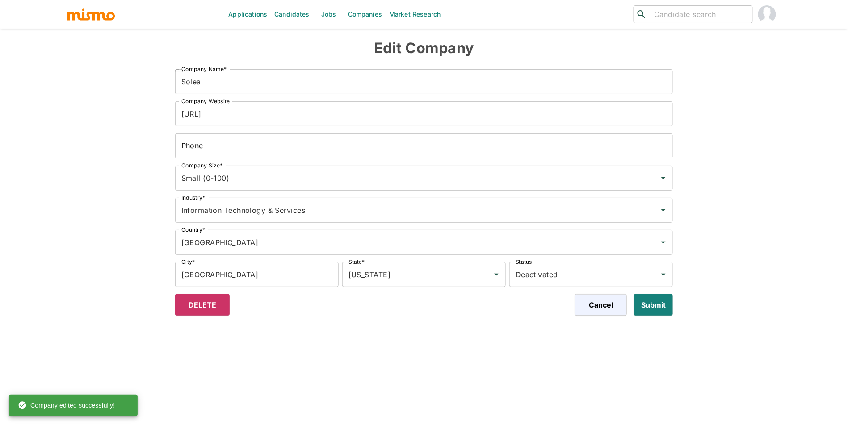
click at [364, 16] on link "Companies" at bounding box center [365, 14] width 41 height 29
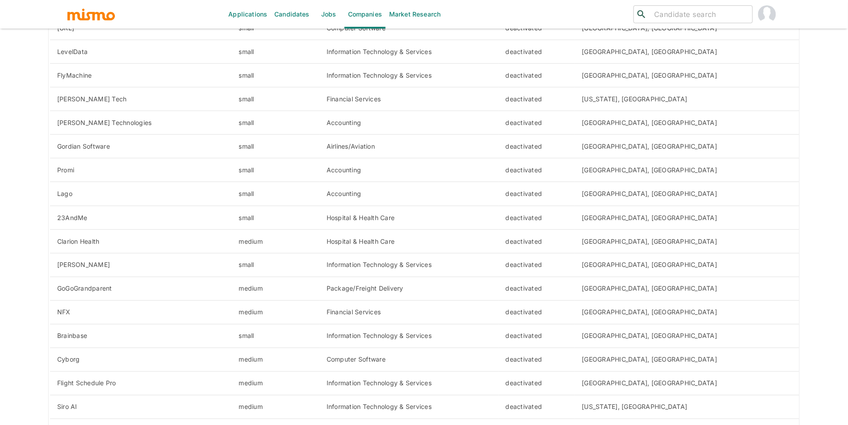
scroll to position [251, 0]
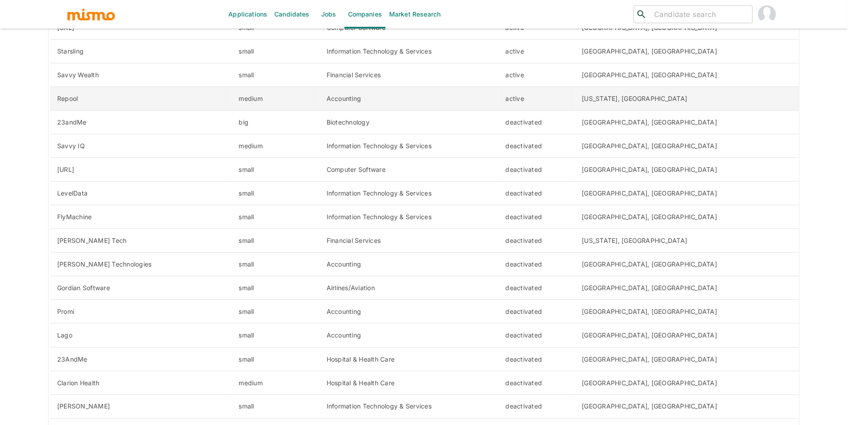
click at [575, 95] on td "active" at bounding box center [537, 99] width 76 height 24
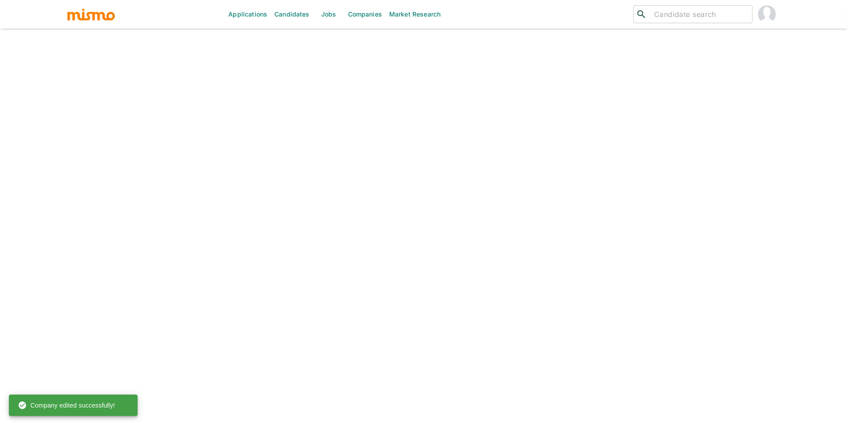
scroll to position [21, 0]
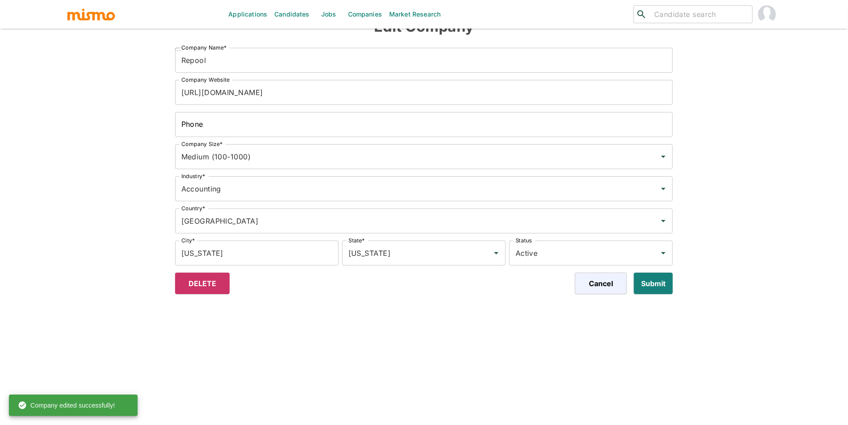
click at [592, 237] on div "Status Active Status" at bounding box center [589, 251] width 167 height 29
click at [590, 254] on input "Active" at bounding box center [578, 253] width 130 height 17
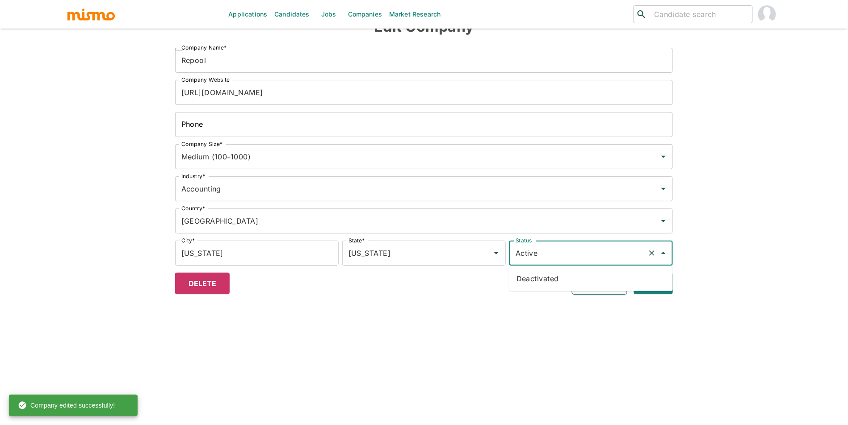
click at [580, 292] on button "Cancel" at bounding box center [599, 283] width 55 height 21
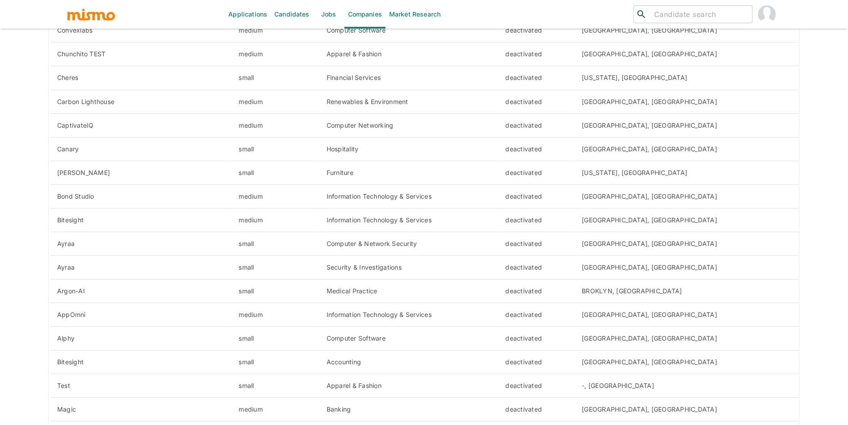
scroll to position [3614, 0]
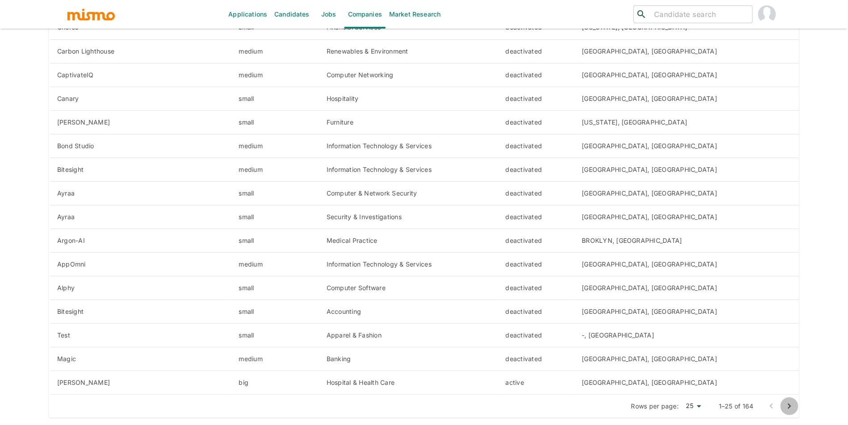
click at [791, 407] on icon "Go to next page" at bounding box center [789, 406] width 3 height 5
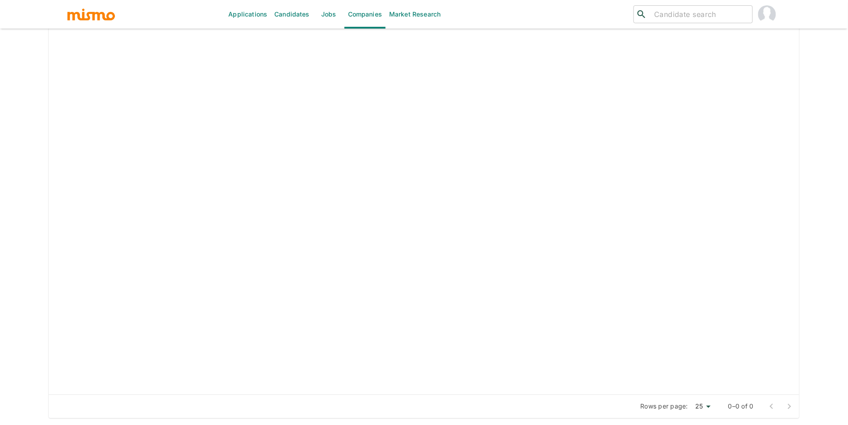
scroll to position [301, 0]
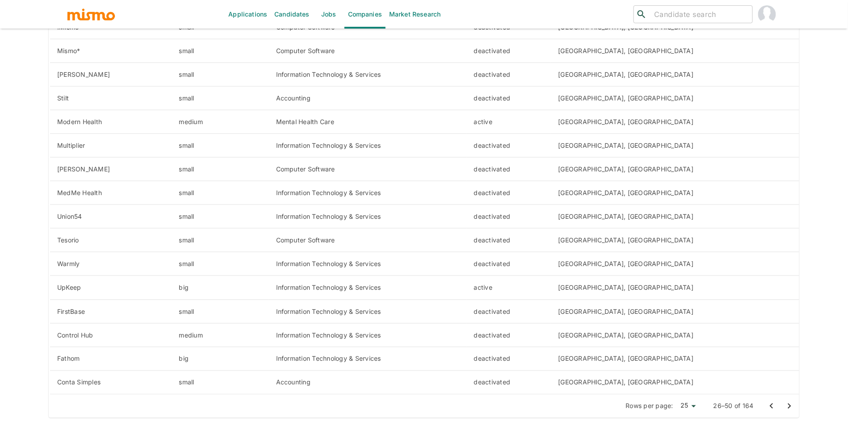
click at [99, 13] on img "button" at bounding box center [91, 14] width 49 height 13
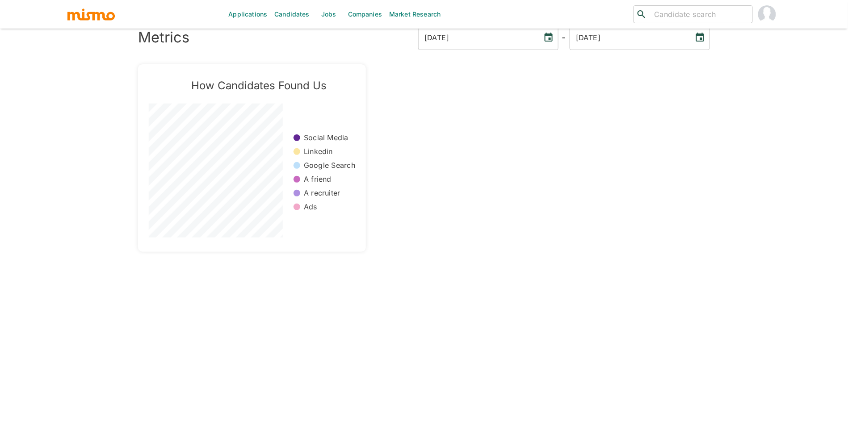
scroll to position [21, 0]
click at [338, 18] on link "Jobs" at bounding box center [328, 14] width 31 height 29
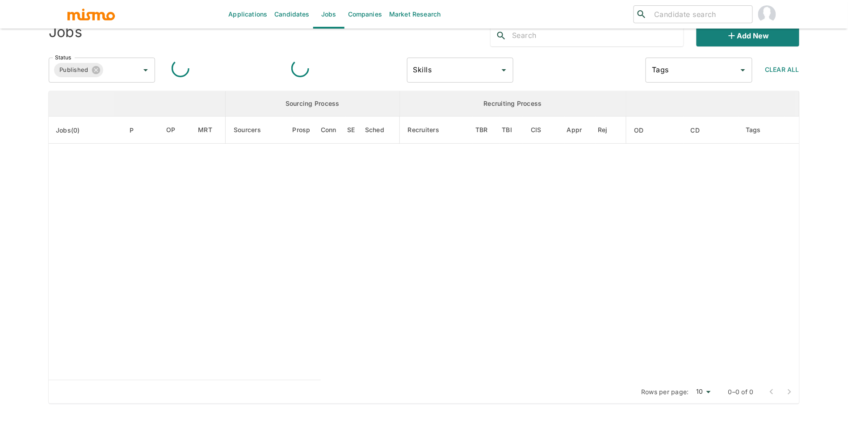
scroll to position [14, 0]
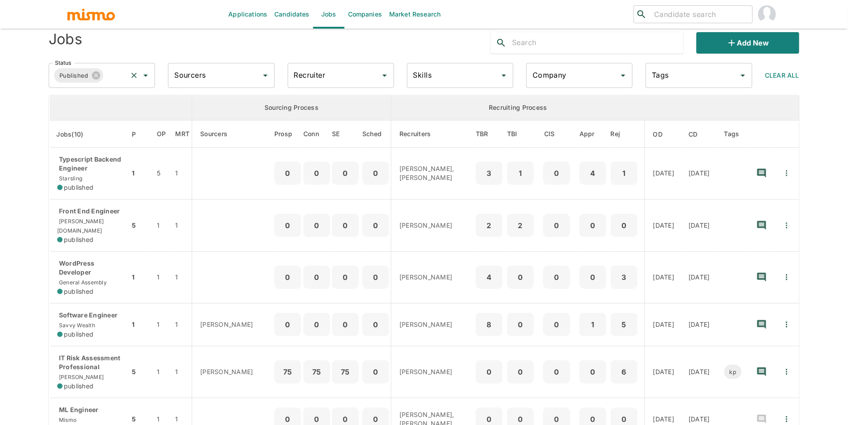
click at [122, 72] on input "Status" at bounding box center [115, 75] width 21 height 17
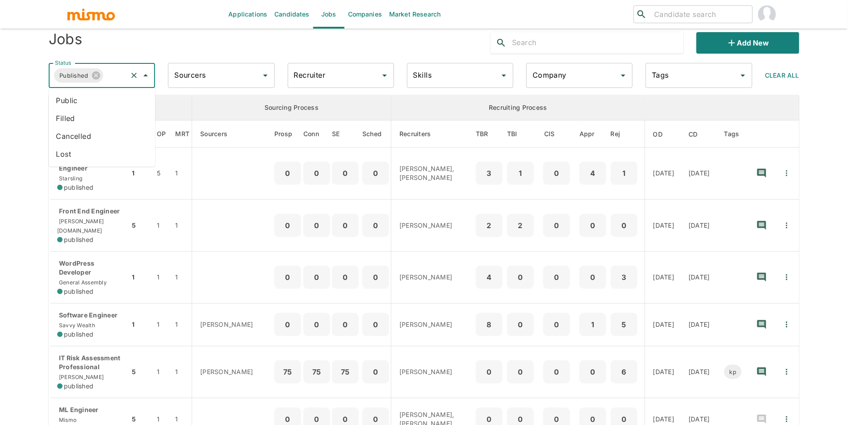
click at [110, 93] on li "Public" at bounding box center [102, 101] width 106 height 18
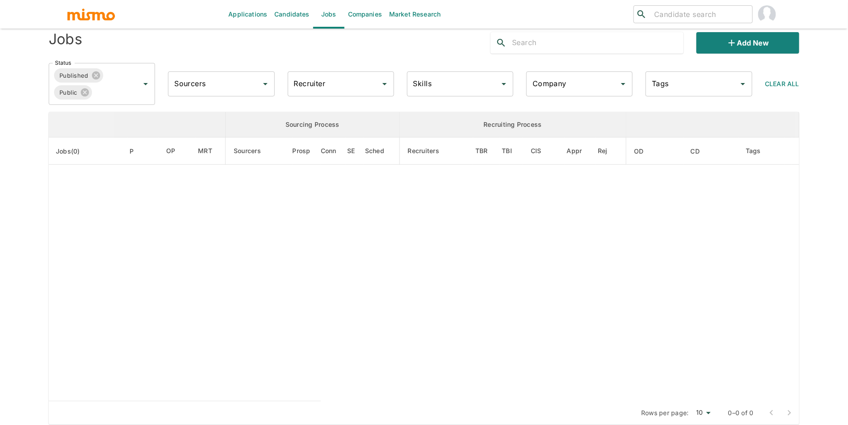
click at [415, 84] on div "Skills Skills" at bounding box center [460, 83] width 106 height 25
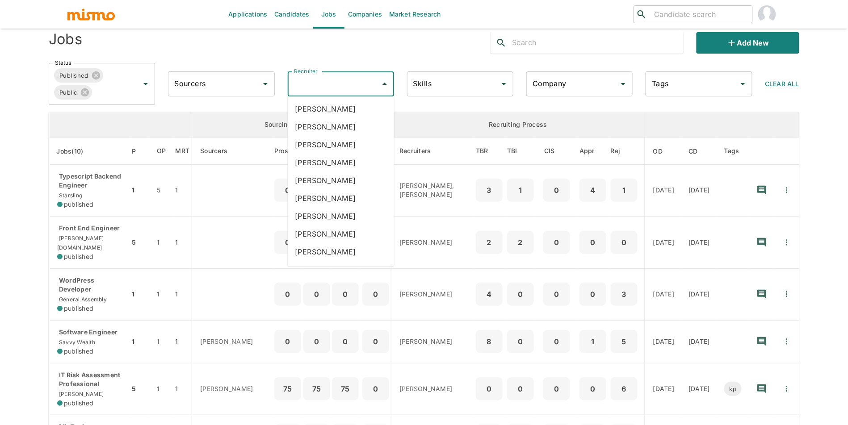
click at [350, 84] on input "Recruiter" at bounding box center [334, 84] width 85 height 17
type input "car"
click at [352, 168] on li "[PERSON_NAME]" at bounding box center [341, 163] width 106 height 18
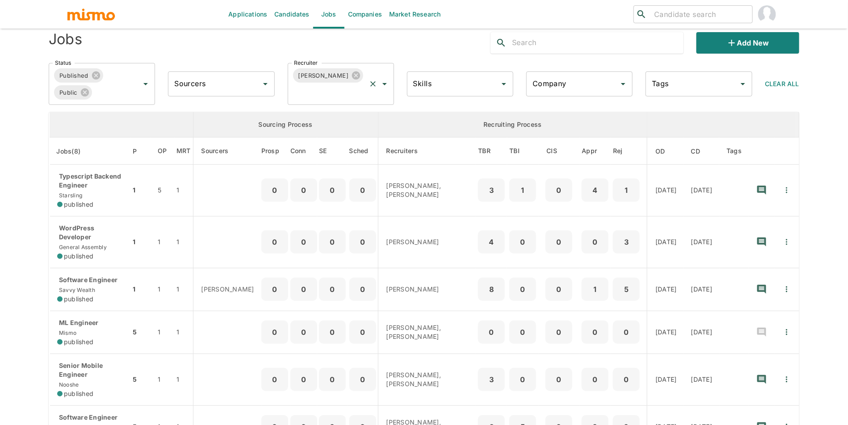
click at [317, 95] on input "Recruiter" at bounding box center [328, 92] width 73 height 17
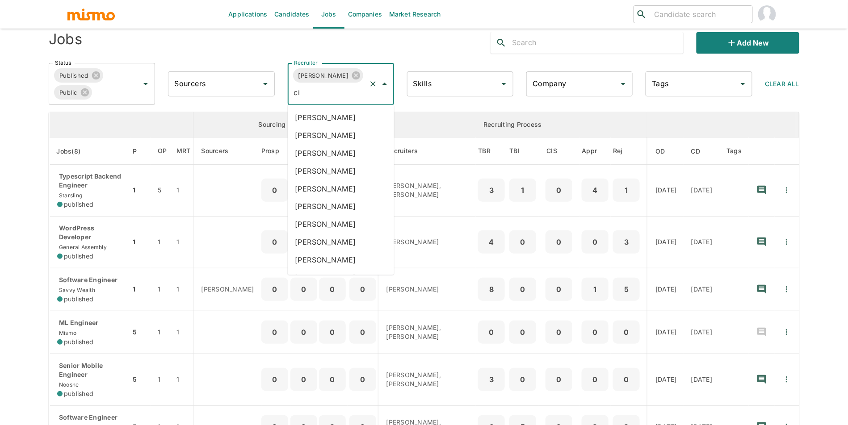
type input "cio"
click at [338, 131] on li "[PERSON_NAME]" at bounding box center [341, 135] width 106 height 18
